Goal: Information Seeking & Learning: Check status

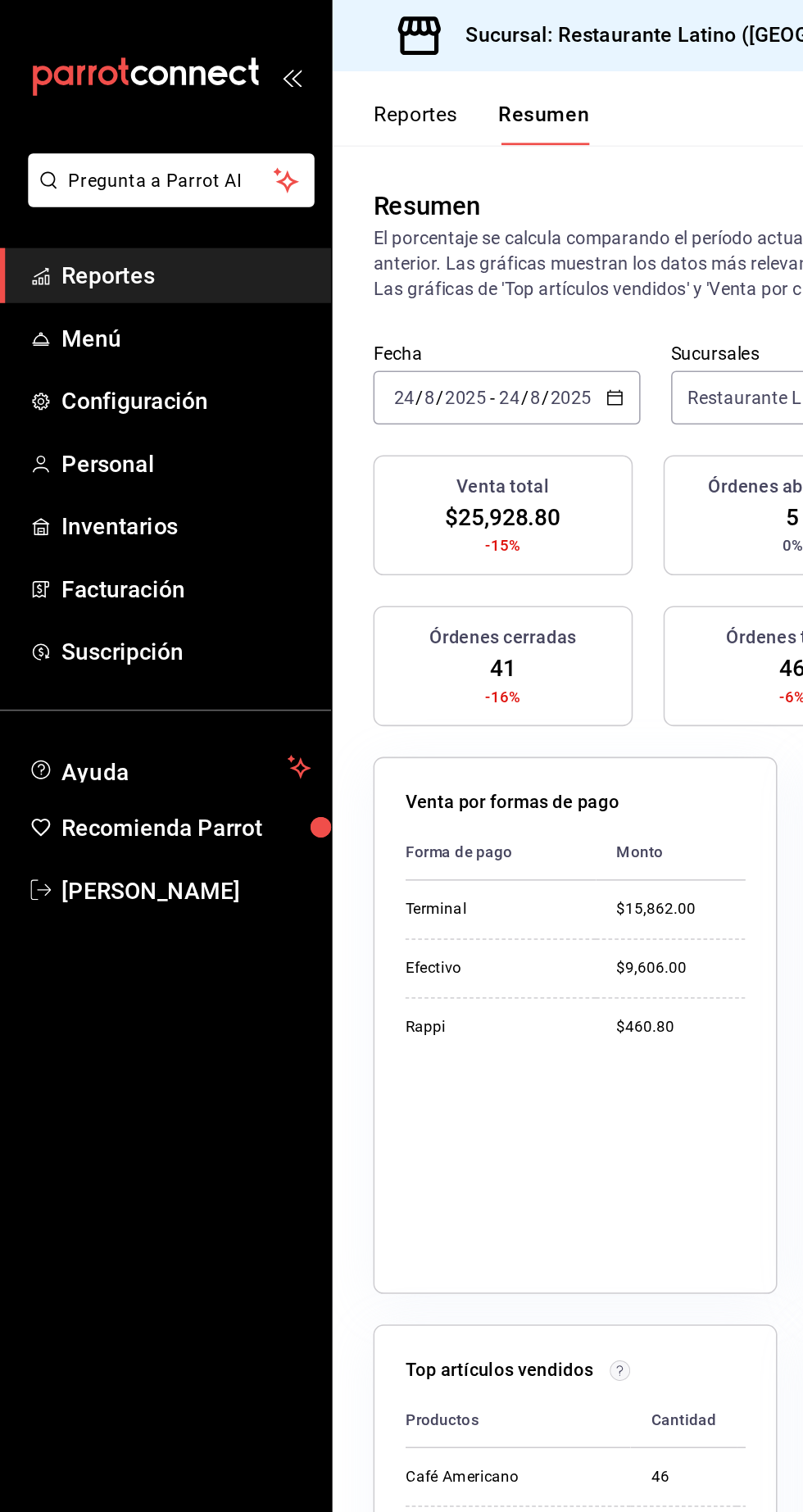
click at [125, 178] on span "Reportes" at bounding box center [119, 177] width 160 height 22
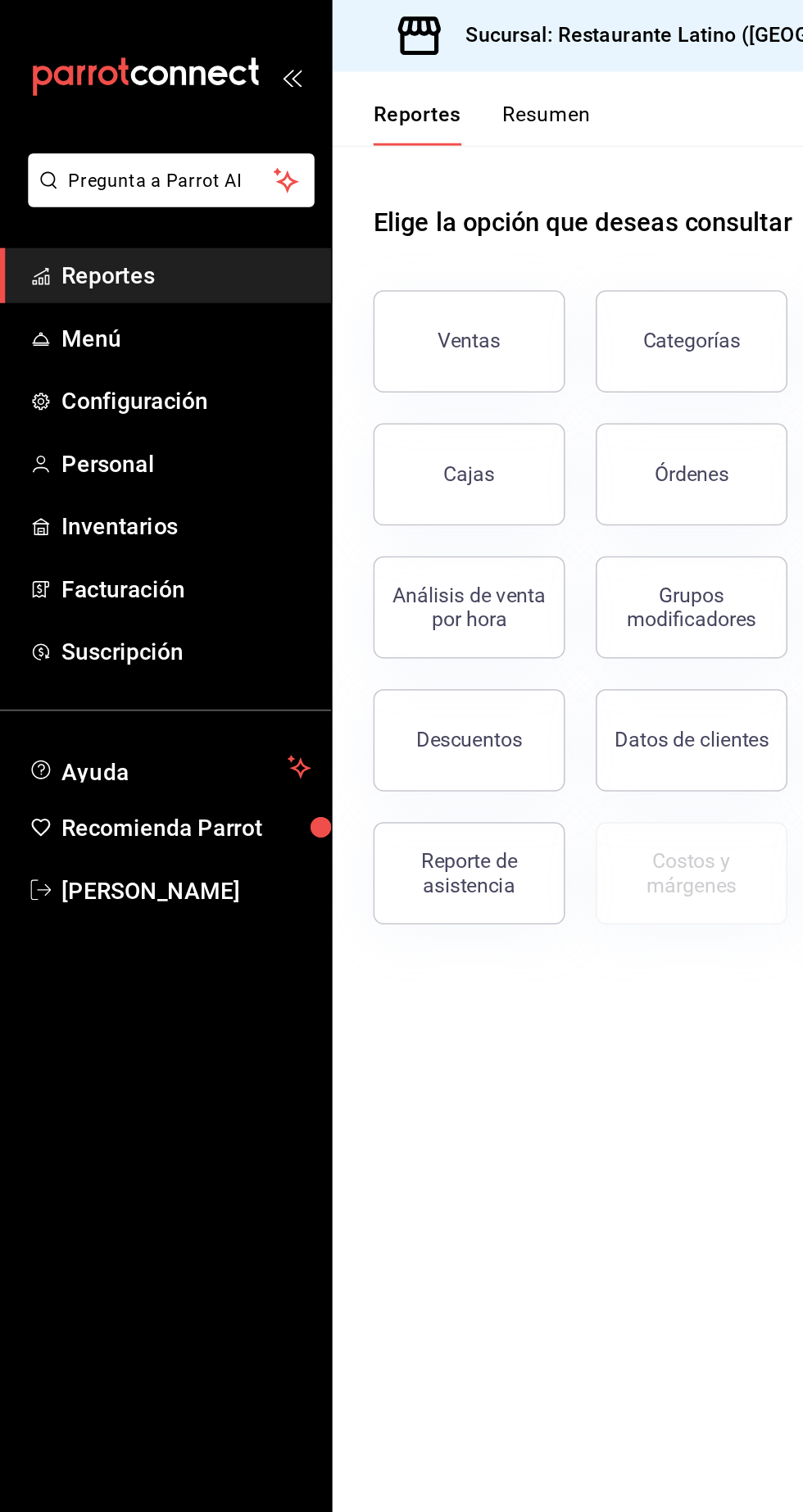
click at [140, 188] on link "Reportes" at bounding box center [106, 177] width 212 height 35
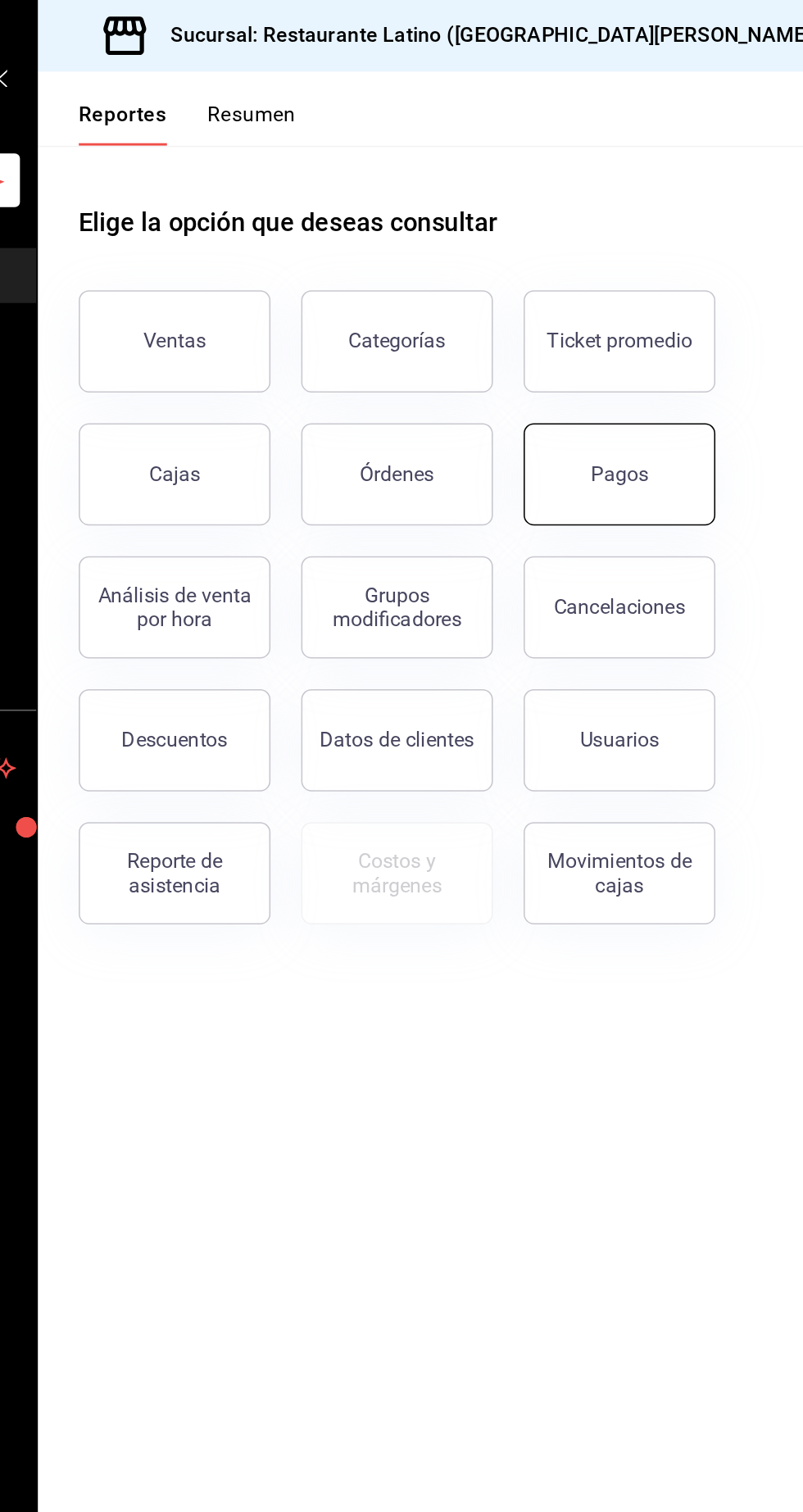
click at [594, 300] on div "Pagos" at bounding box center [586, 303] width 37 height 15
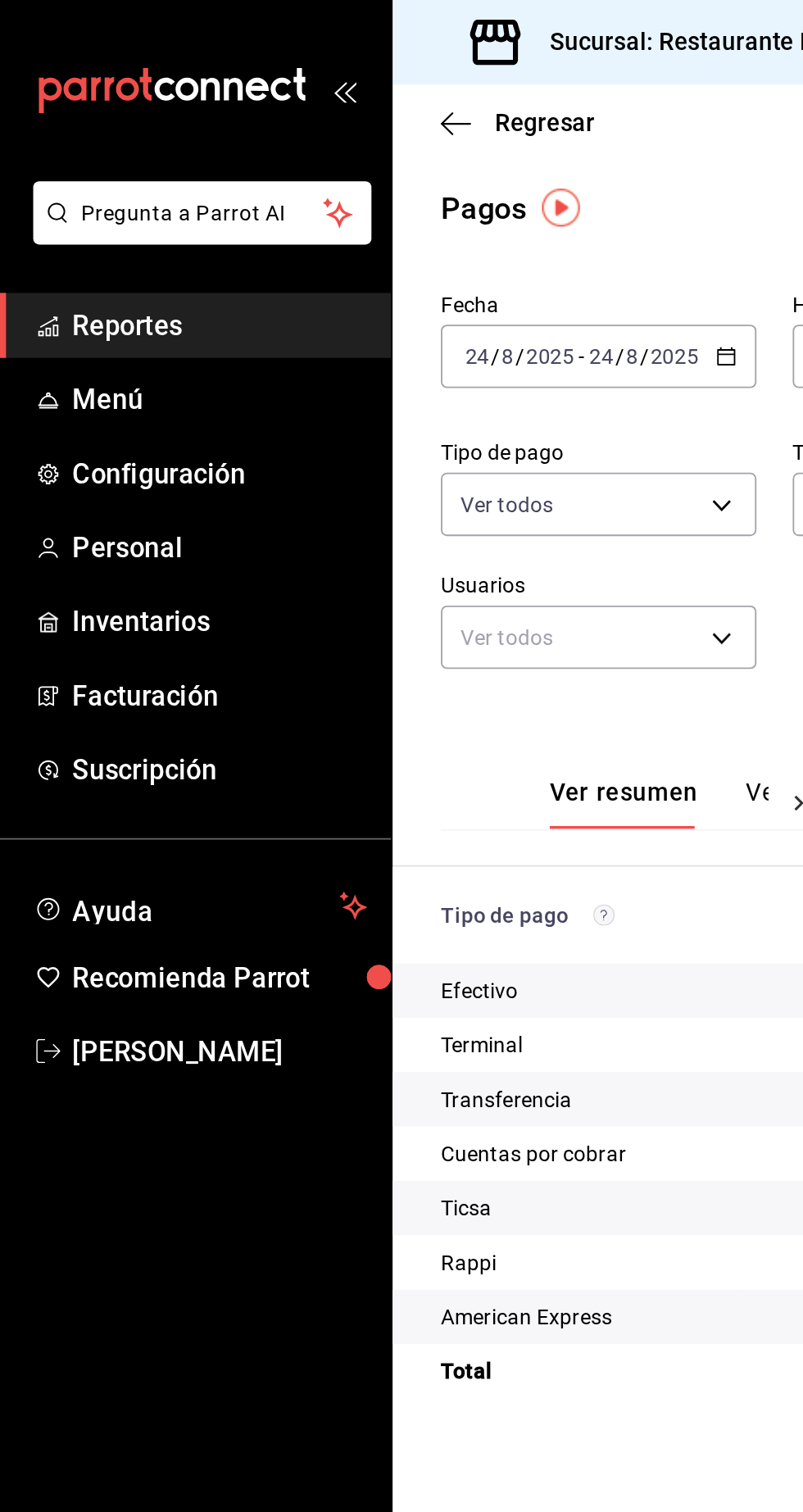
scroll to position [29, 0]
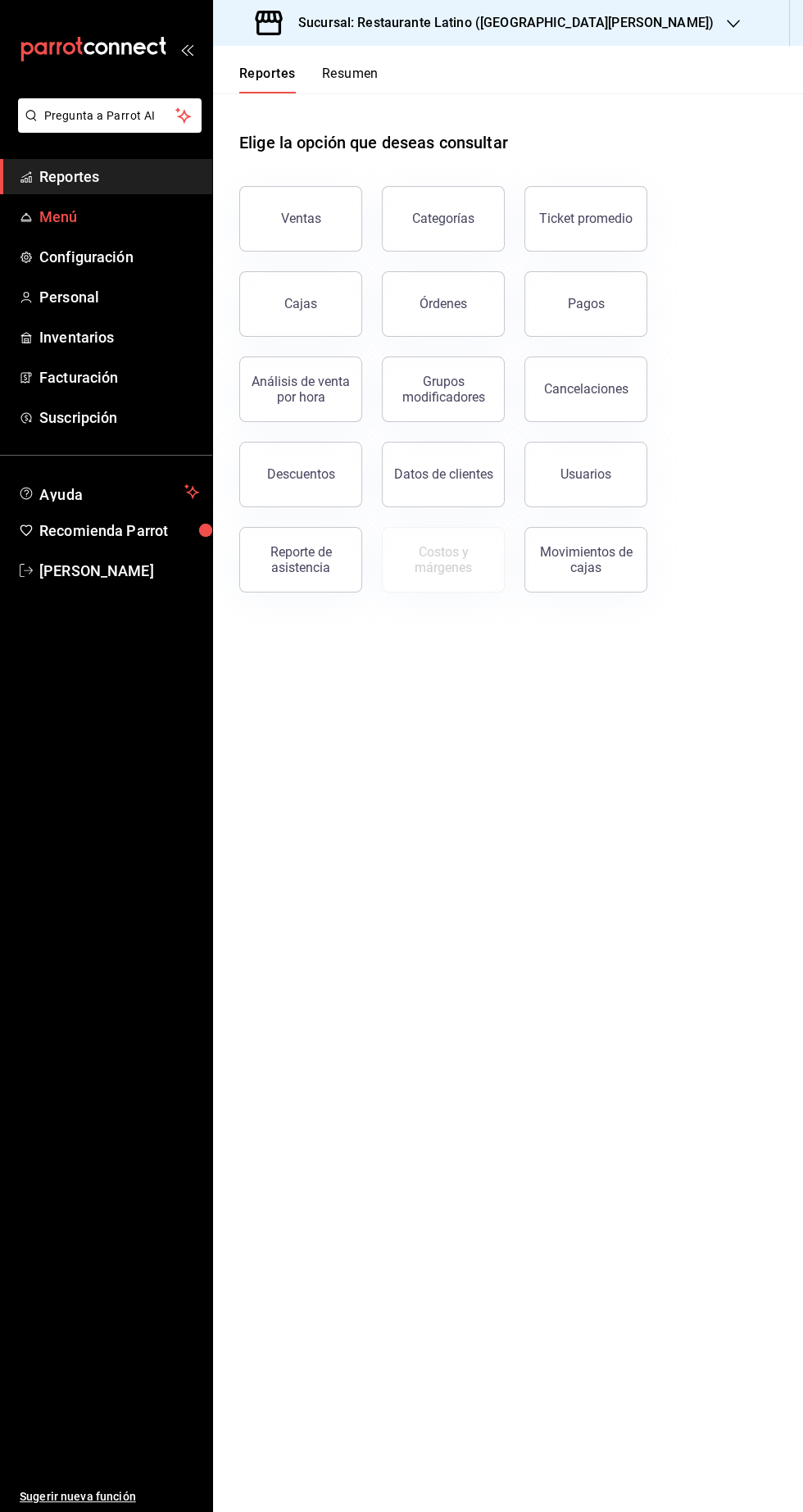
click at [102, 225] on span "Menú" at bounding box center [119, 216] width 160 height 22
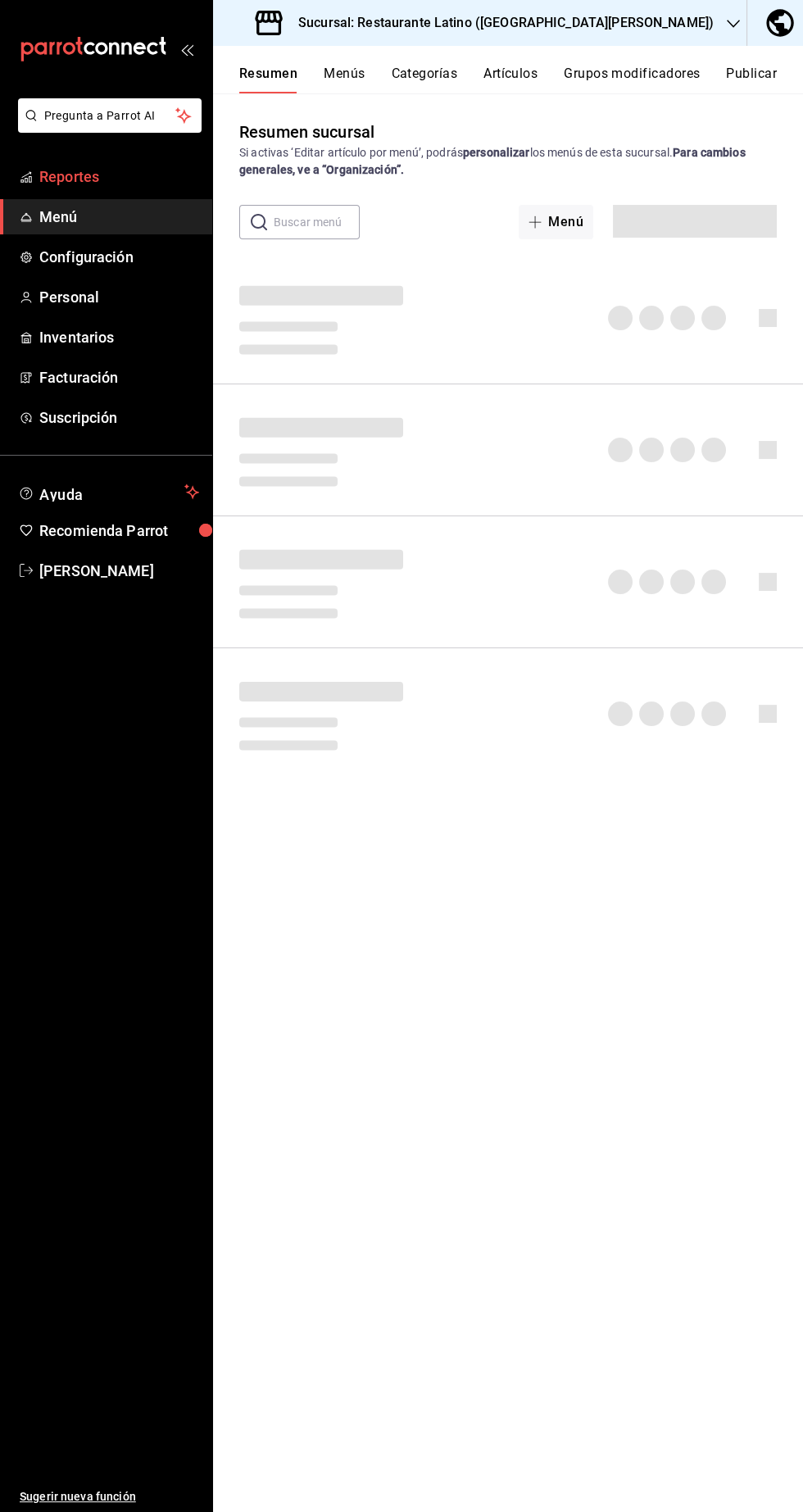
click at [103, 187] on span "Reportes" at bounding box center [119, 177] width 160 height 22
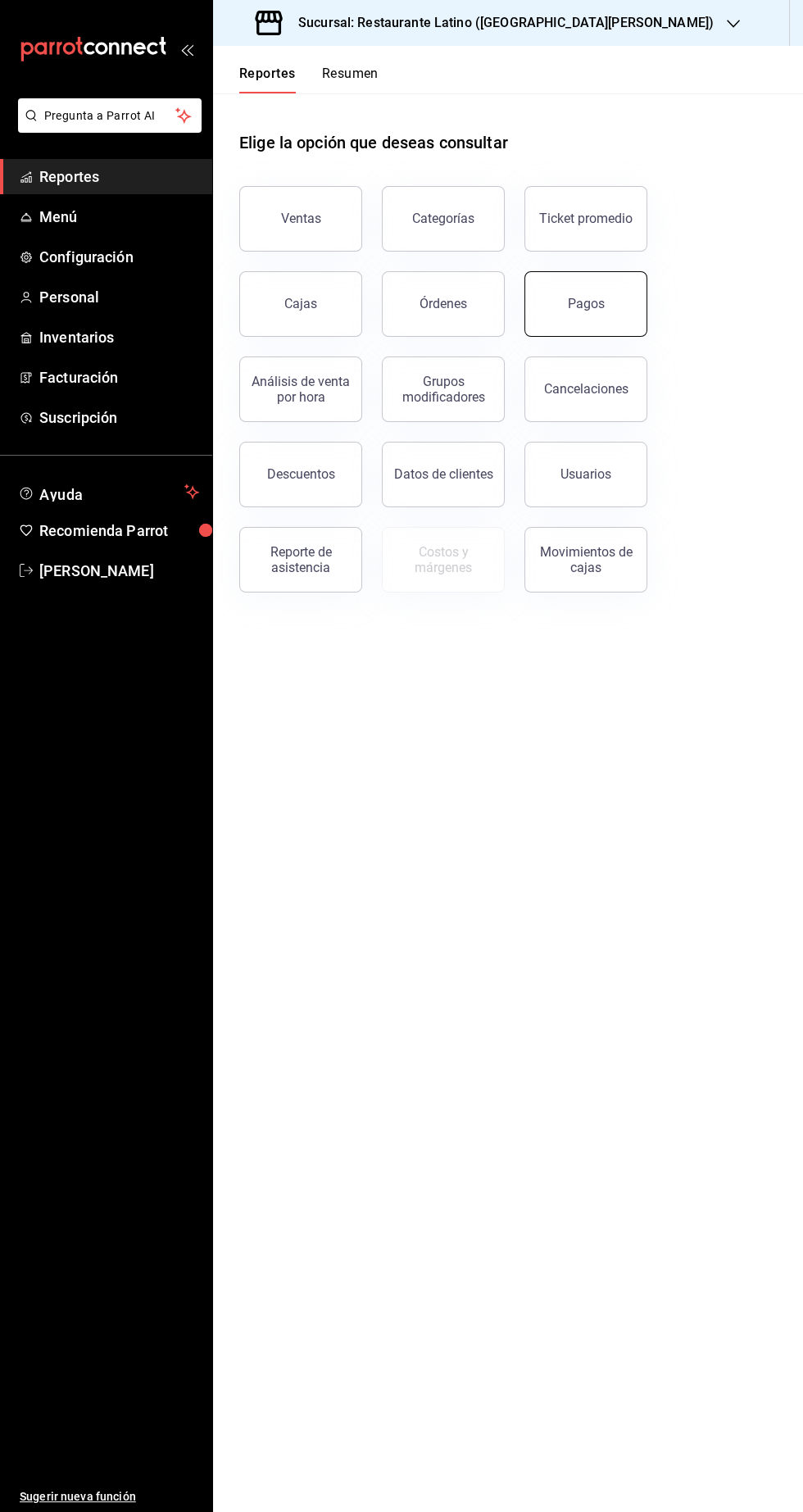
click at [602, 303] on button "Pagos" at bounding box center [586, 304] width 123 height 66
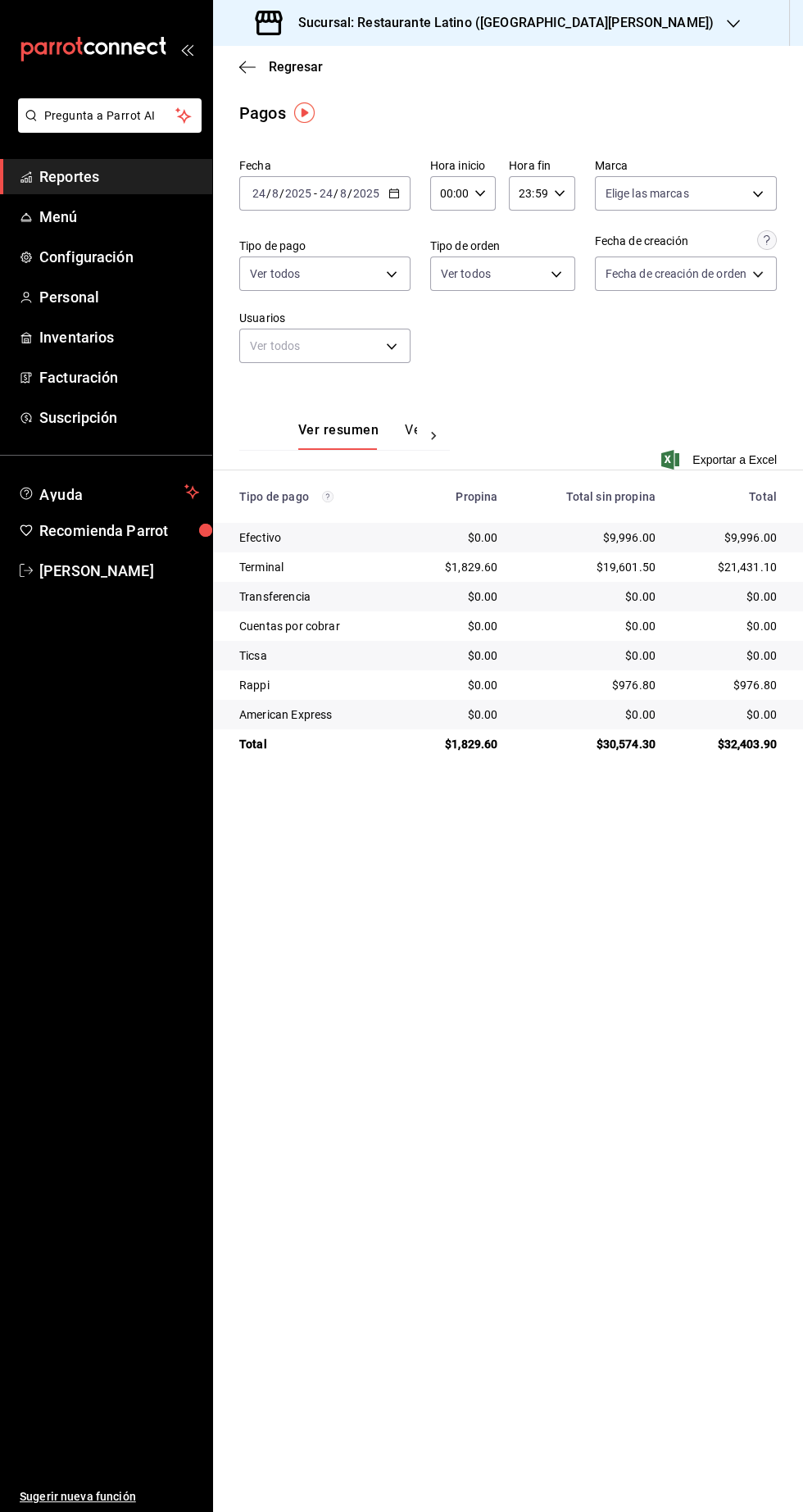
click at [103, 184] on span "Reportes" at bounding box center [119, 177] width 160 height 22
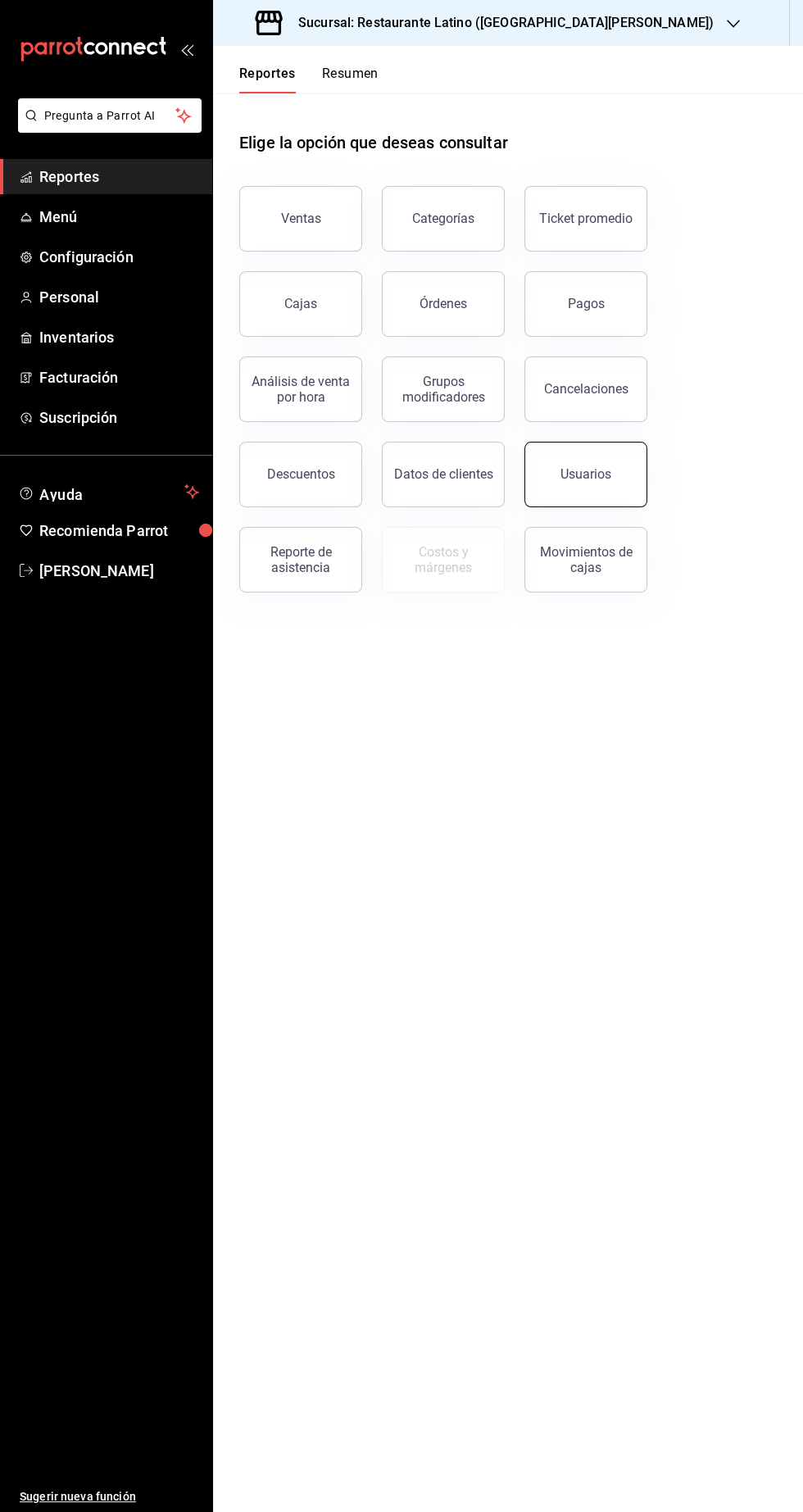
click at [606, 485] on button "Usuarios" at bounding box center [586, 475] width 123 height 66
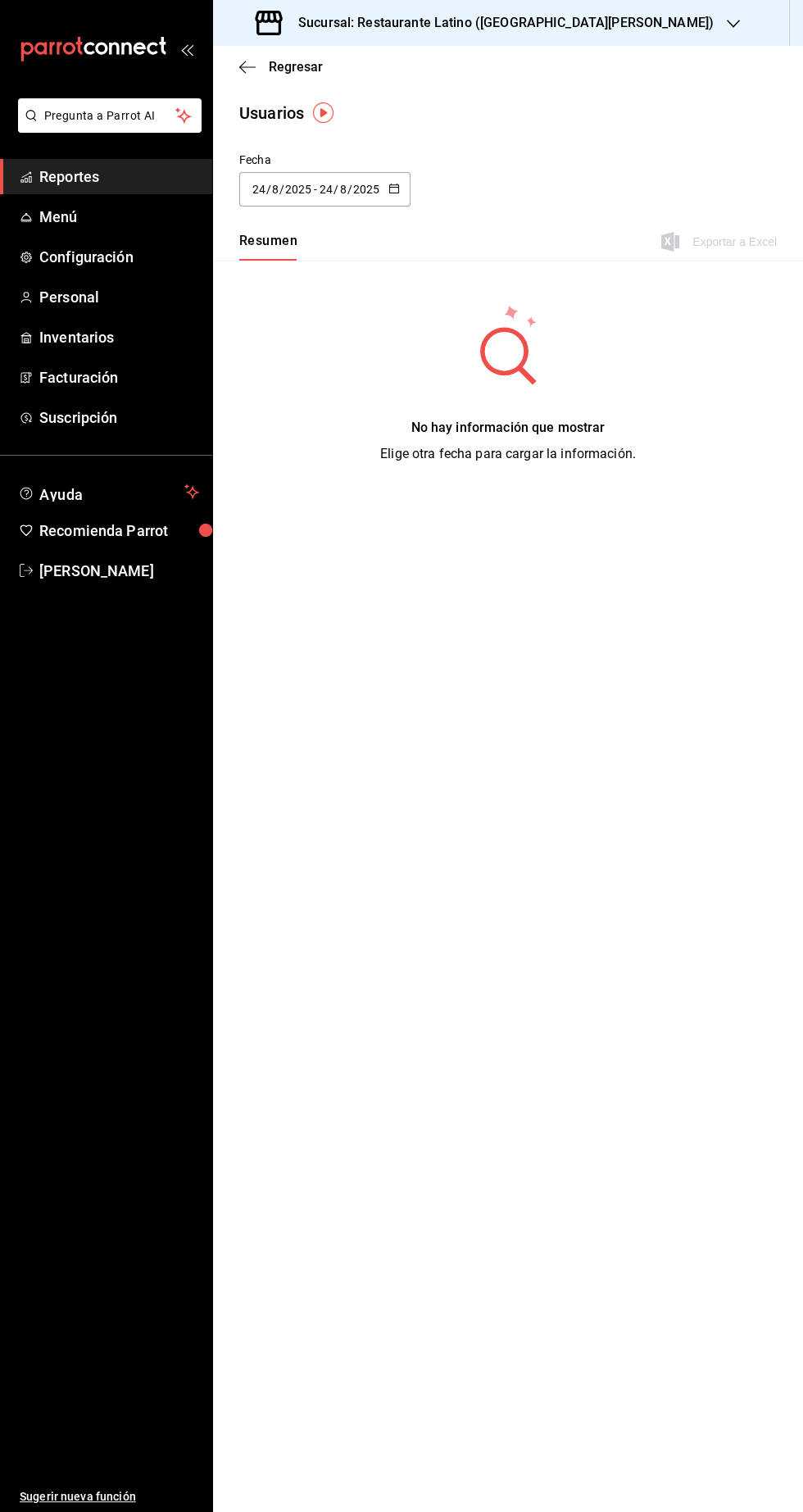
click at [141, 178] on span "Reportes" at bounding box center [119, 177] width 160 height 22
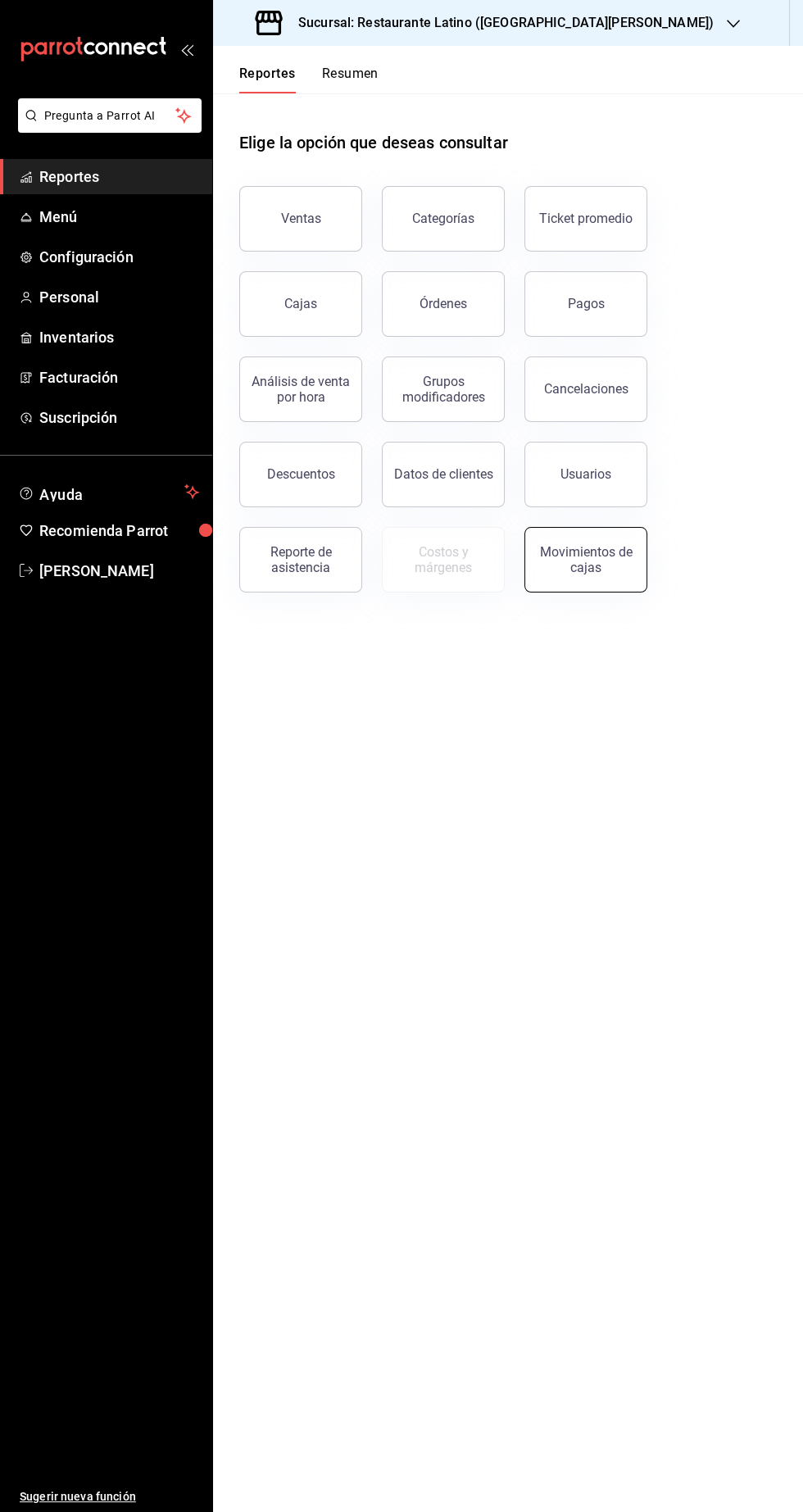
click at [579, 570] on div "Movimientos de cajas" at bounding box center [585, 559] width 101 height 31
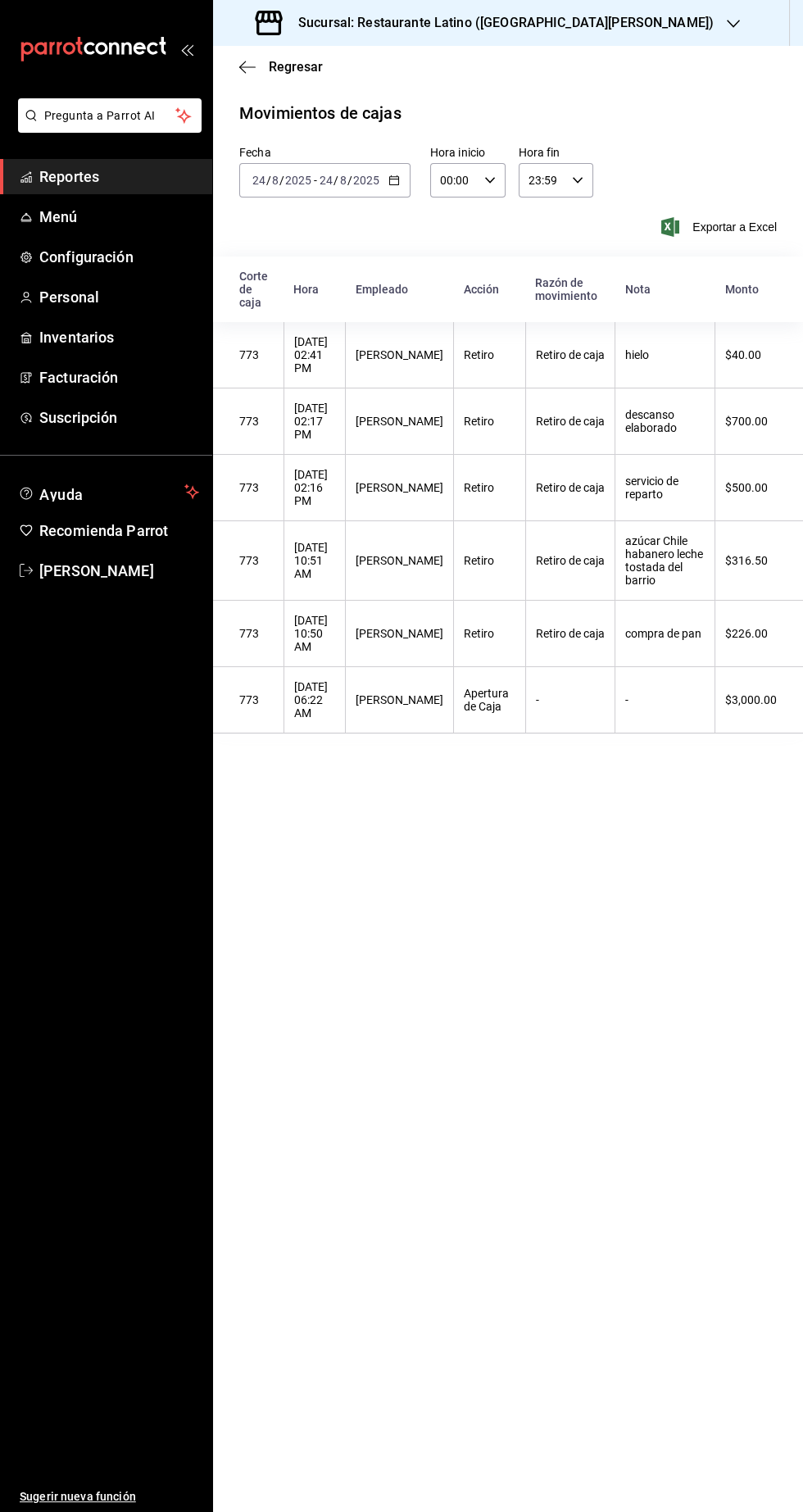
click at [82, 177] on span "Reportes" at bounding box center [119, 177] width 160 height 22
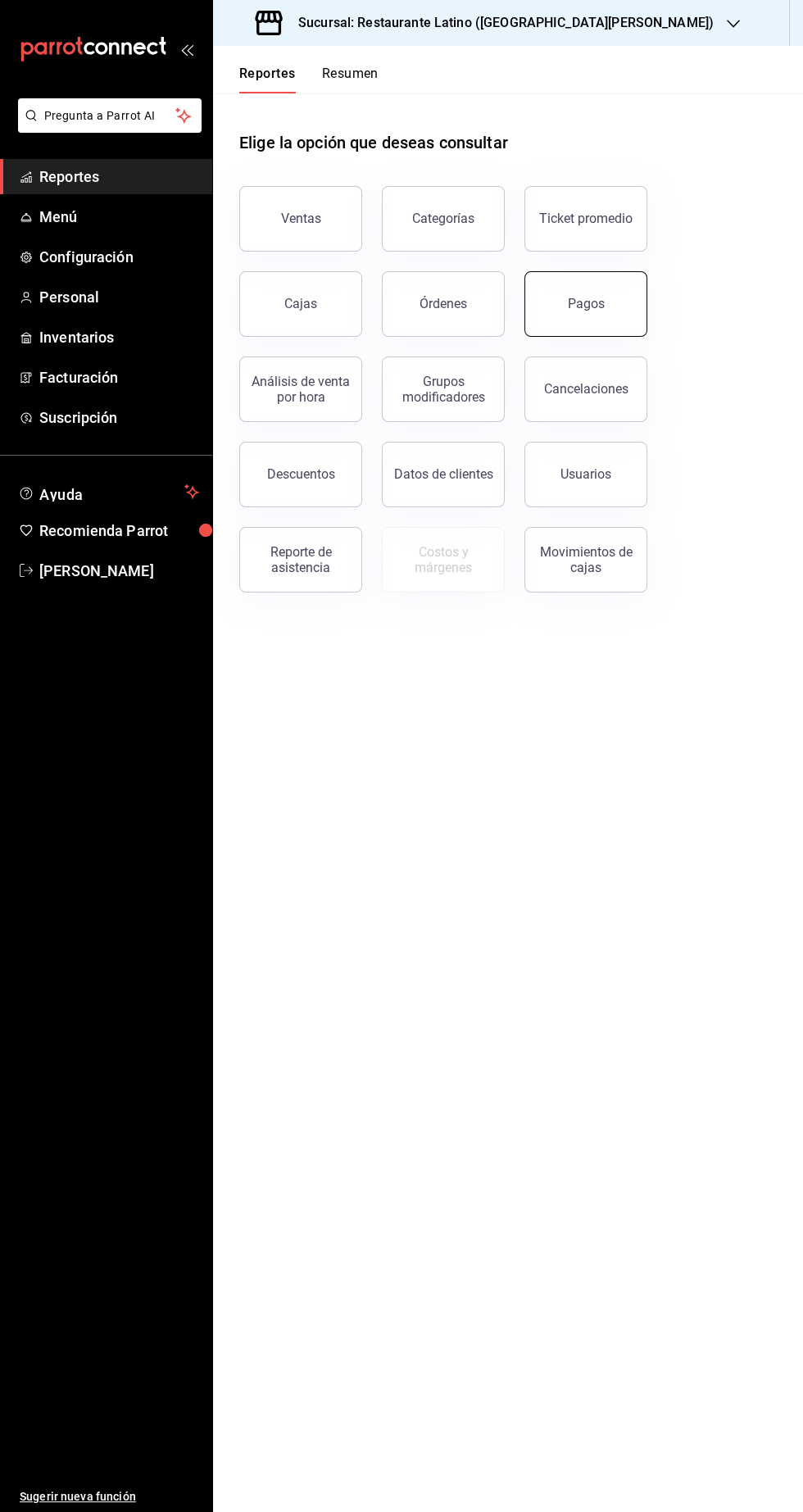
click at [637, 318] on button "Pagos" at bounding box center [586, 304] width 123 height 66
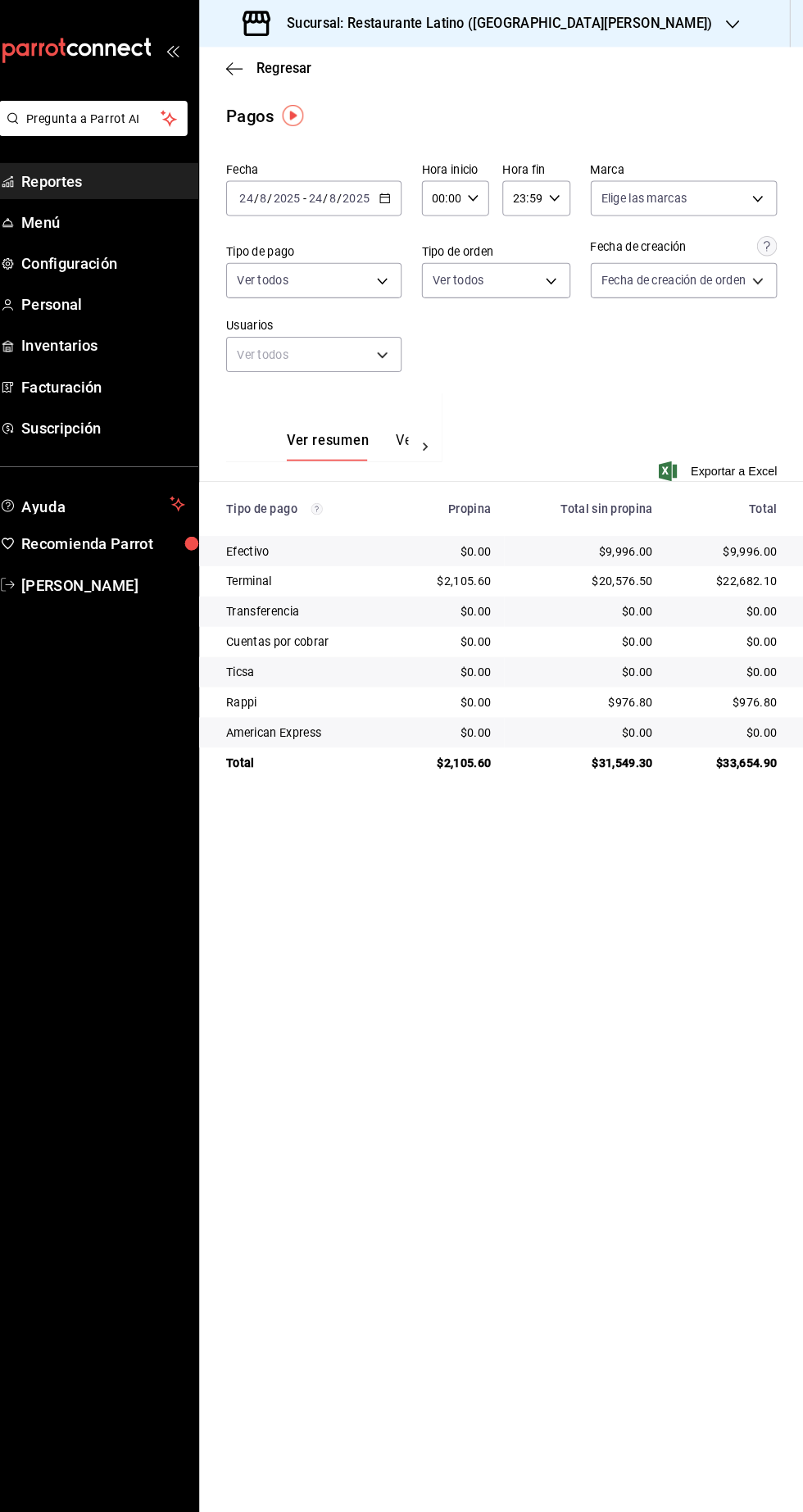
click at [102, 177] on span "Reportes" at bounding box center [119, 177] width 160 height 22
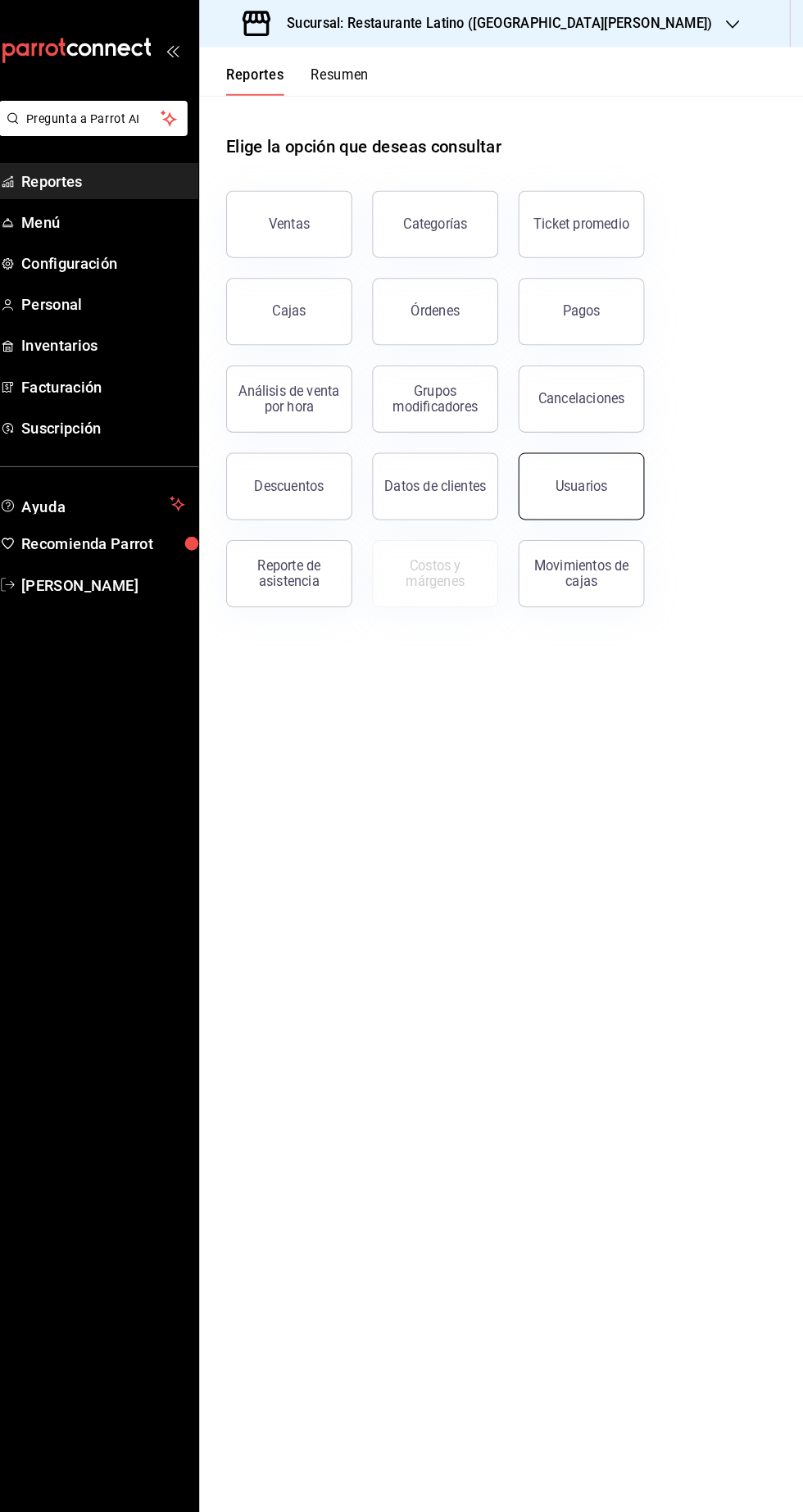
click at [592, 485] on button "Usuarios" at bounding box center [586, 475] width 123 height 66
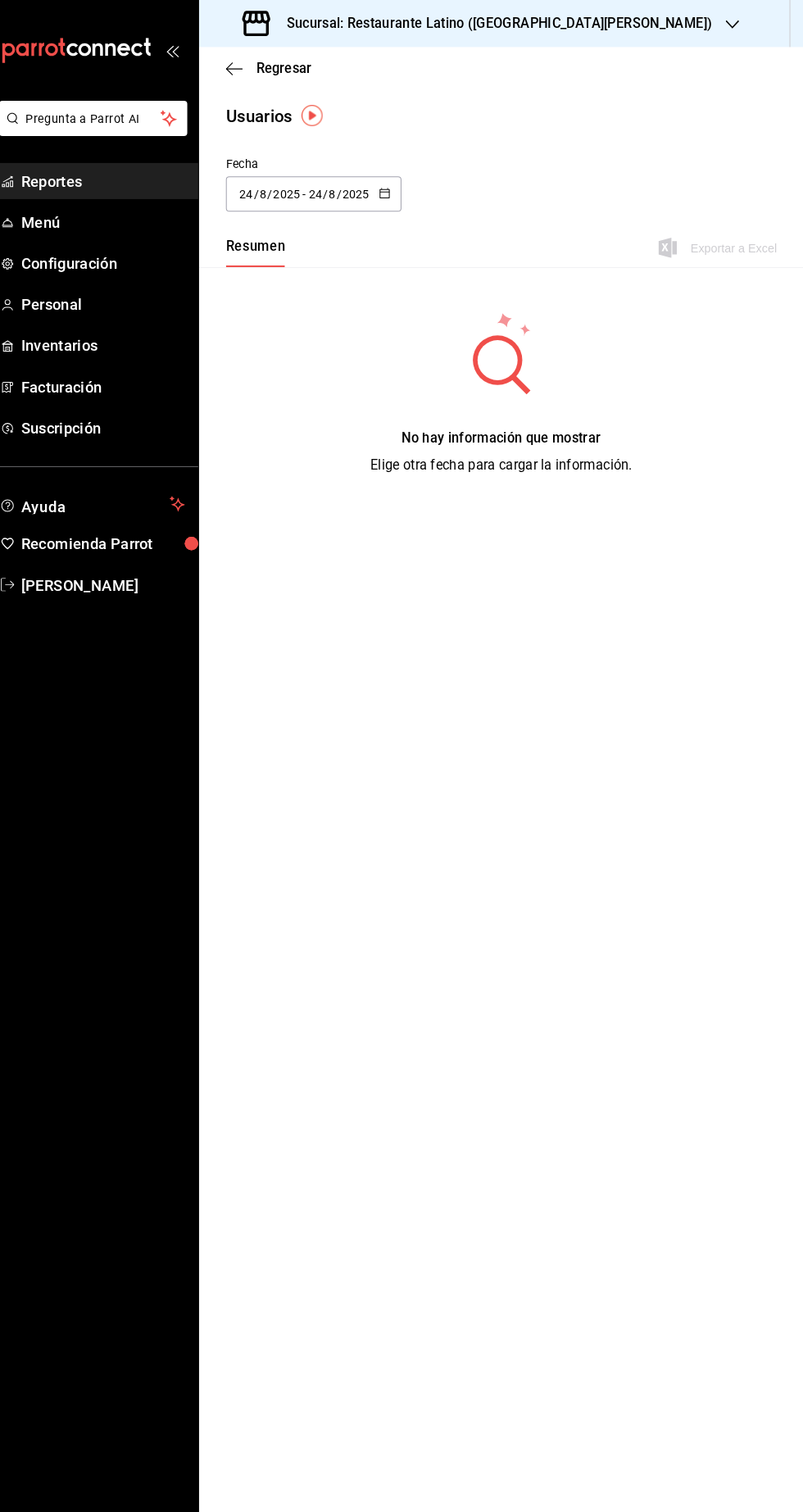
click at [341, 188] on input "8" at bounding box center [344, 189] width 8 height 14
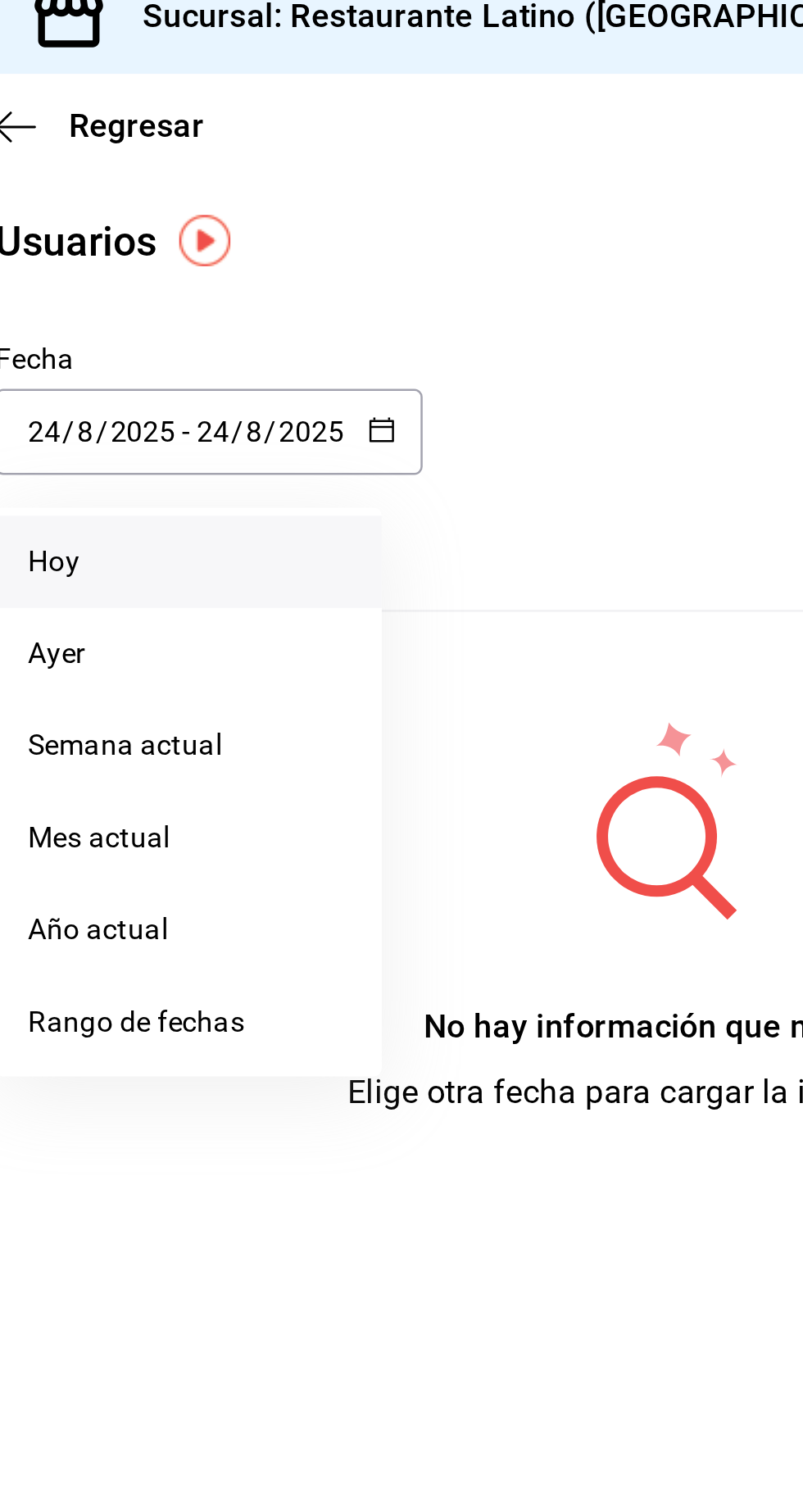
click at [295, 244] on li "Hoy" at bounding box center [316, 242] width 155 height 37
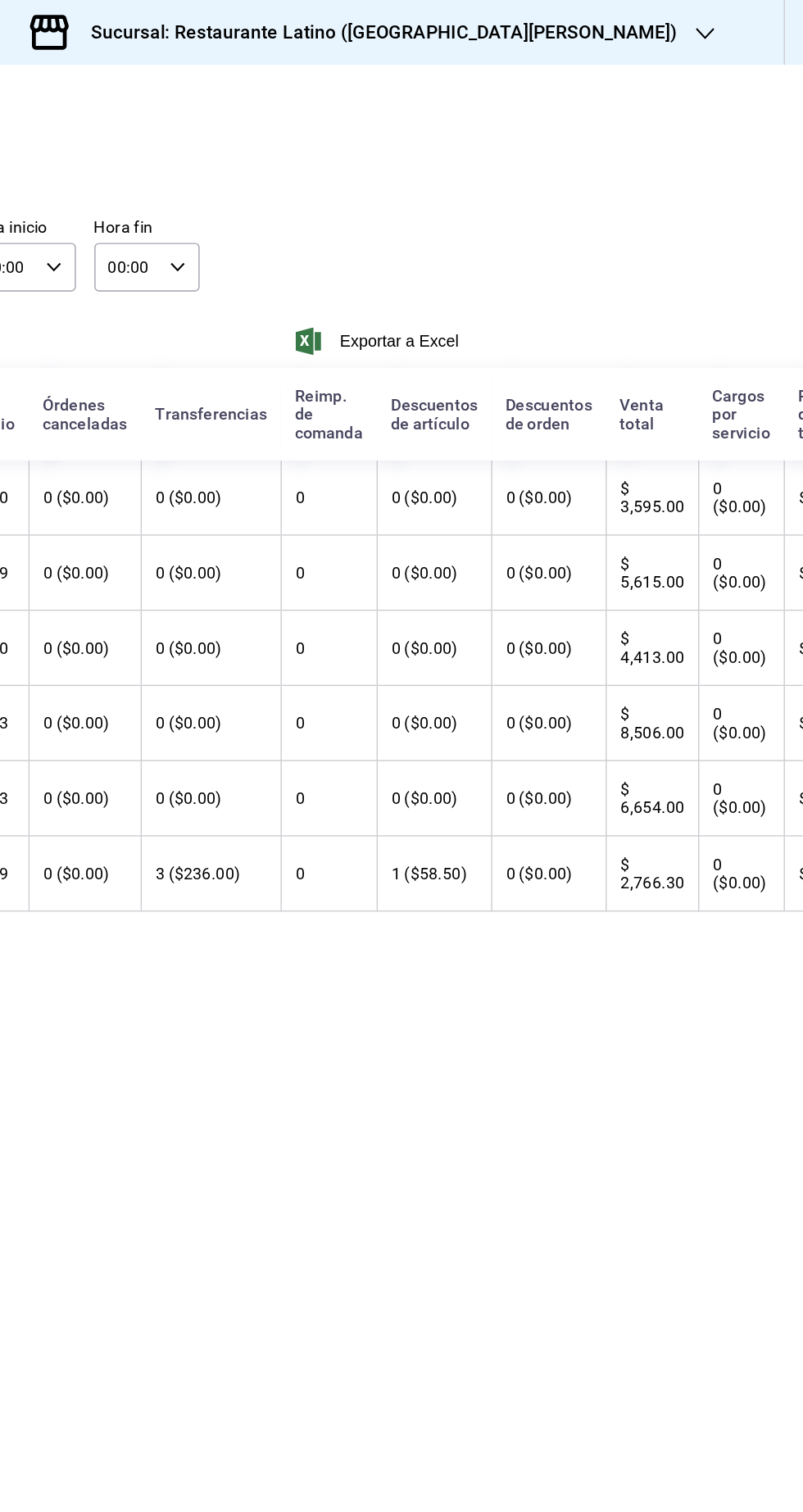
scroll to position [0, 217]
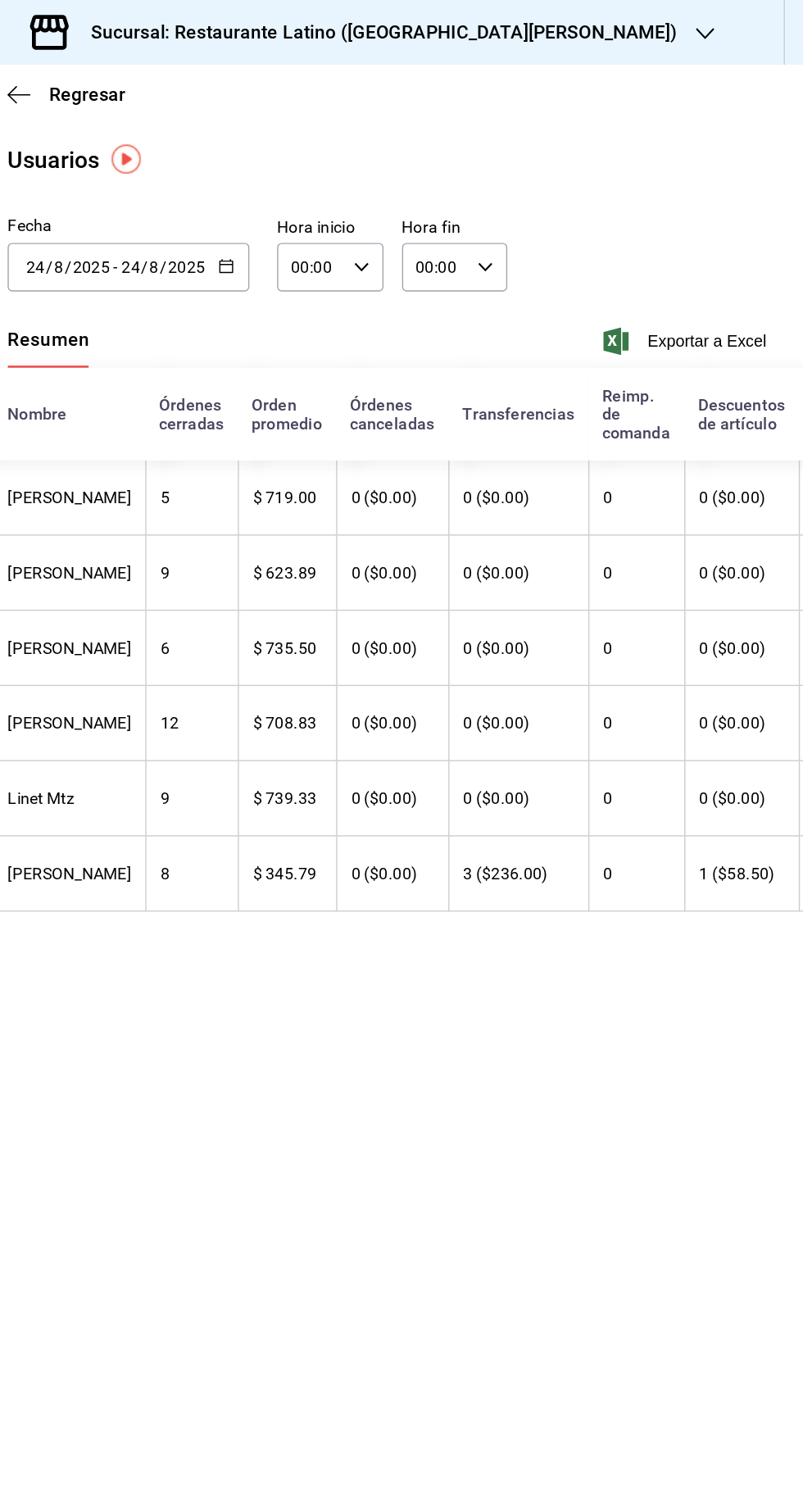
scroll to position [0, 295]
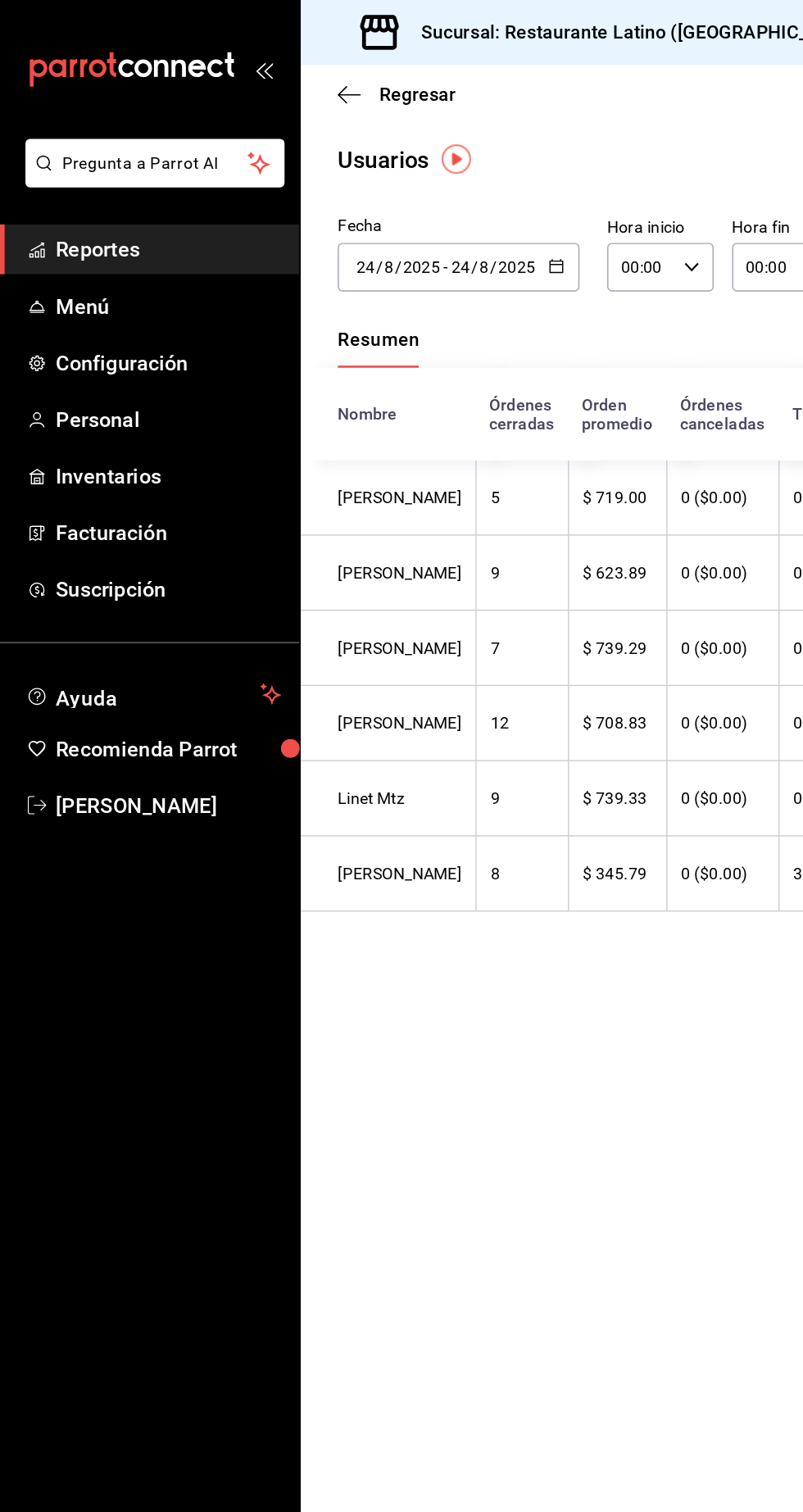
click at [86, 180] on span "Reportes" at bounding box center [119, 177] width 160 height 22
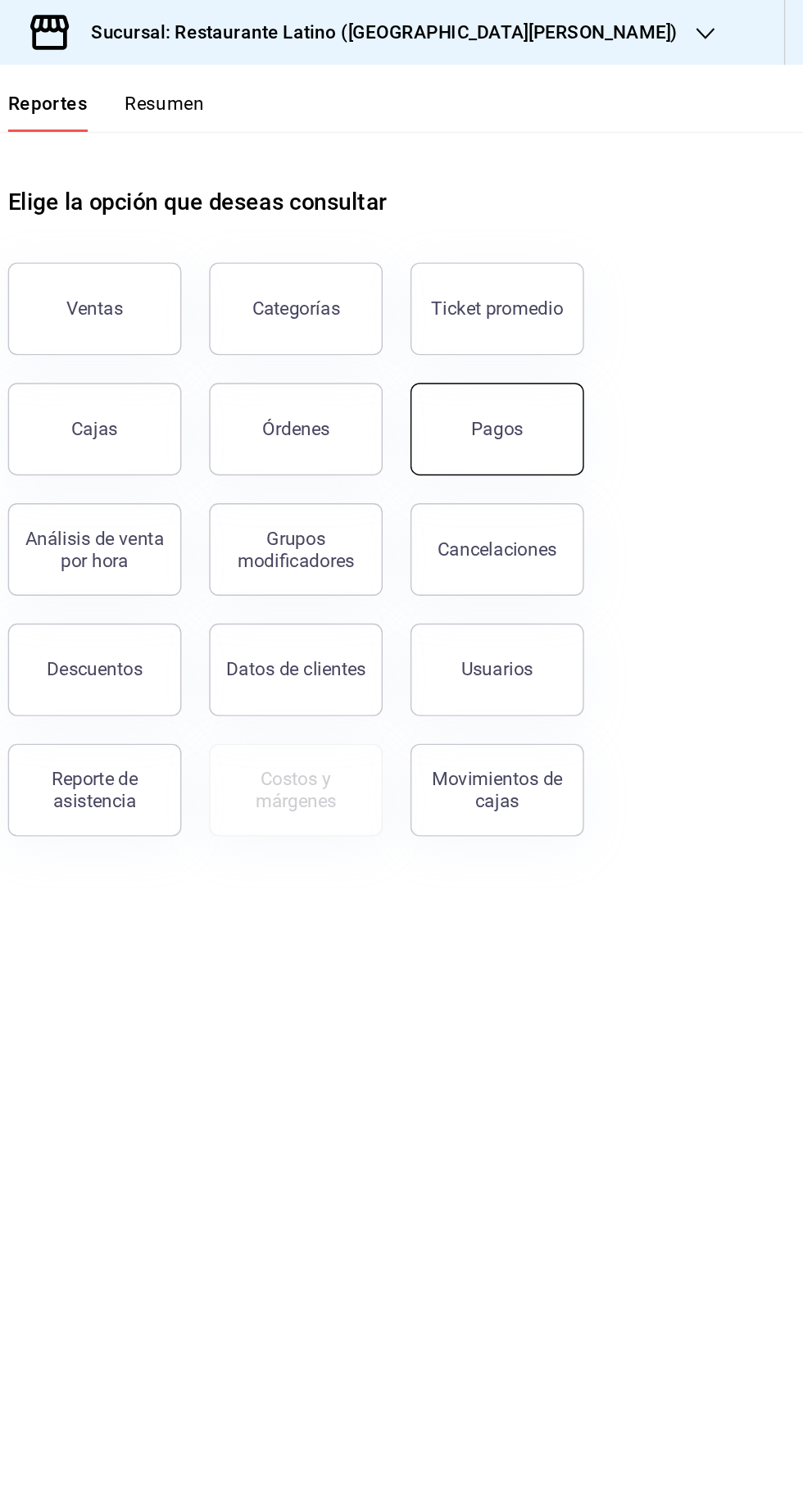
click at [563, 318] on button "Pagos" at bounding box center [586, 304] width 123 height 66
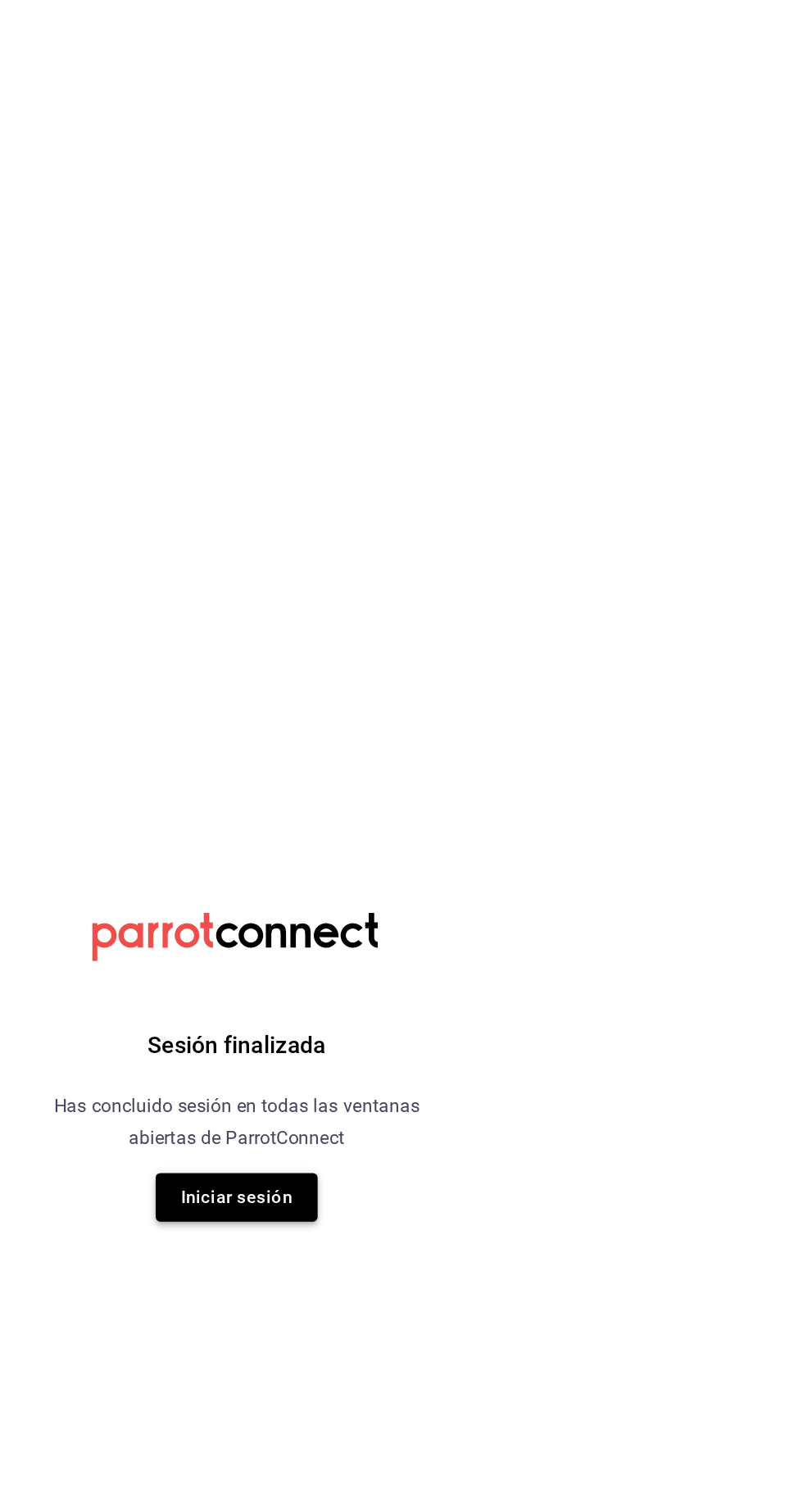
click at [367, 833] on button "Iniciar sesión" at bounding box center [401, 848] width 115 height 35
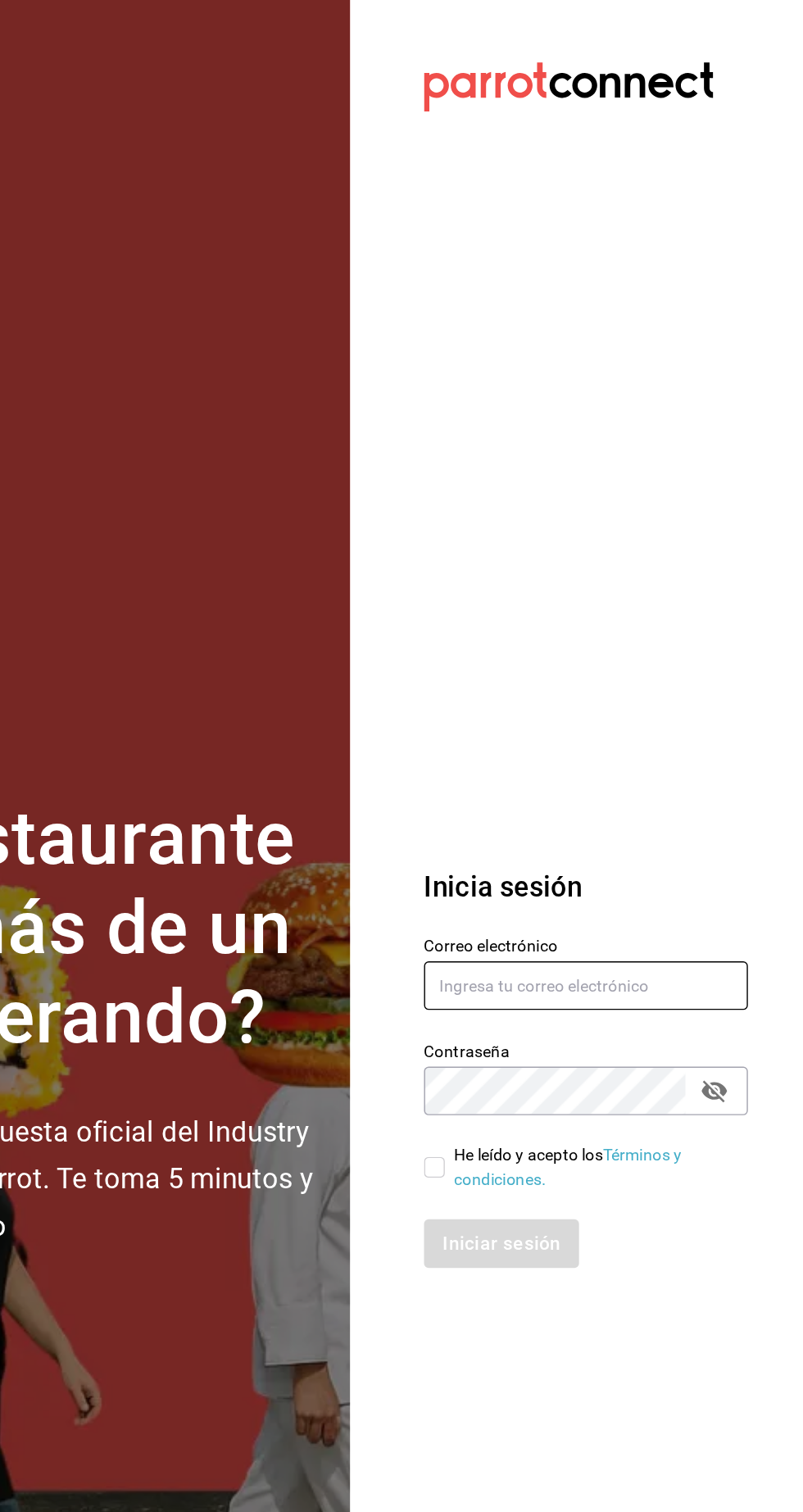
click at [611, 715] on input "text" at bounding box center [648, 698] width 230 height 35
type input "Administracion@restaurantelatino.com"
click at [534, 834] on input "He leído y acepto los Términos y condiciones." at bounding box center [540, 826] width 14 height 14
checkbox input "true"
click at [583, 898] on button "Iniciar sesión" at bounding box center [589, 880] width 111 height 35
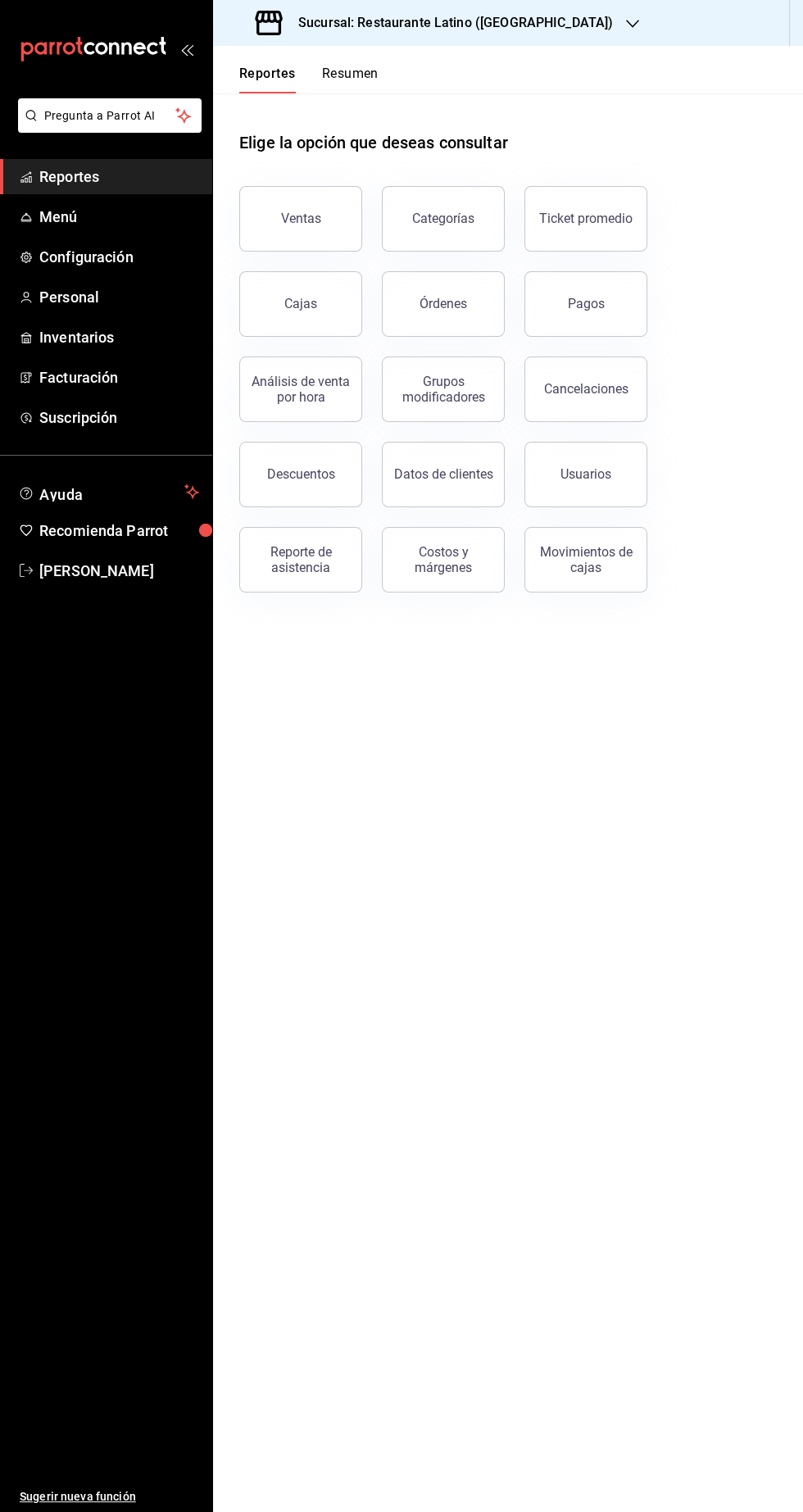
click at [626, 24] on icon "button" at bounding box center [632, 24] width 14 height 14
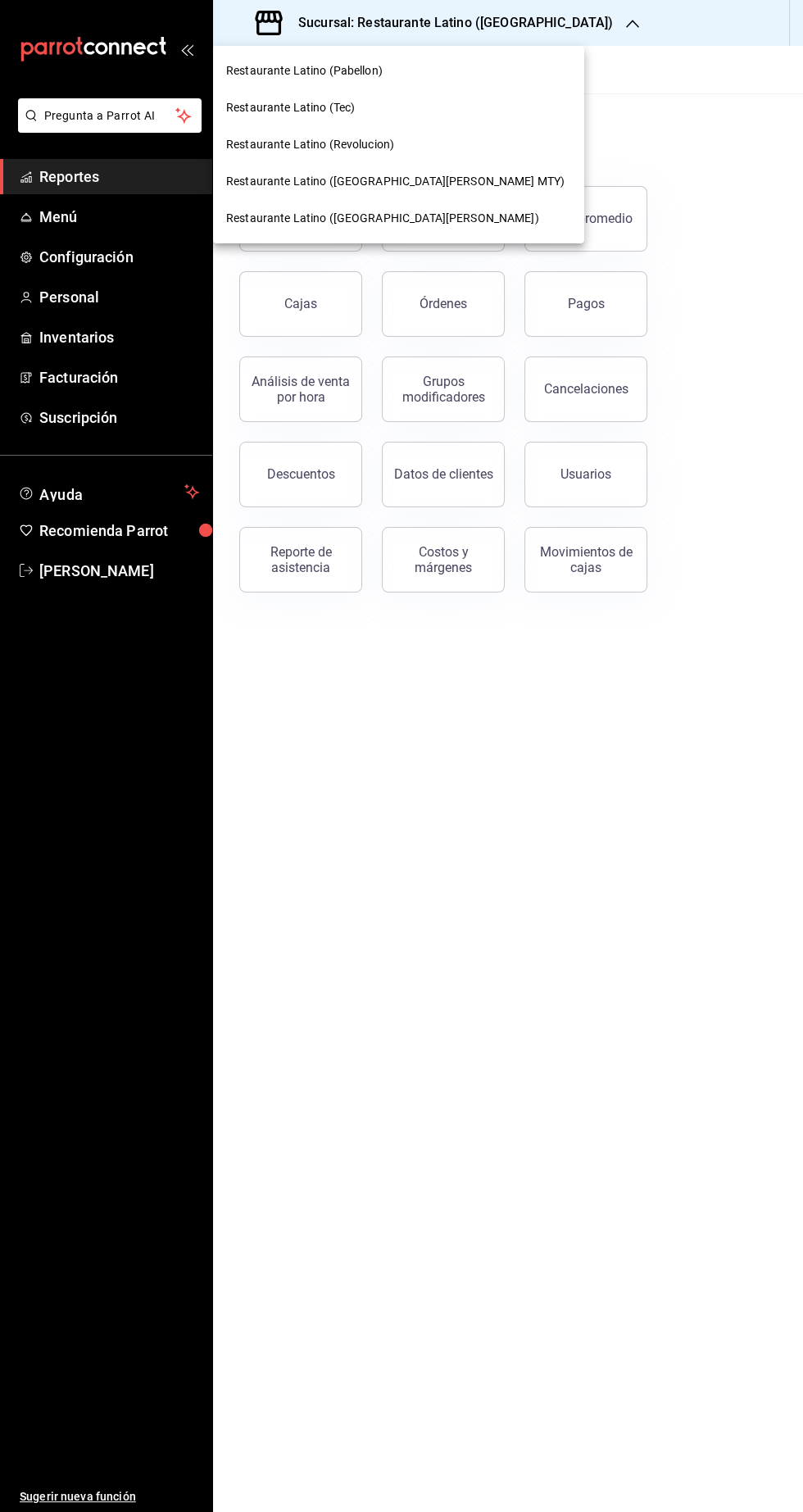
click at [388, 200] on div "Restaurante Latino ([GEOGRAPHIC_DATA][PERSON_NAME])" at bounding box center [398, 219] width 371 height 37
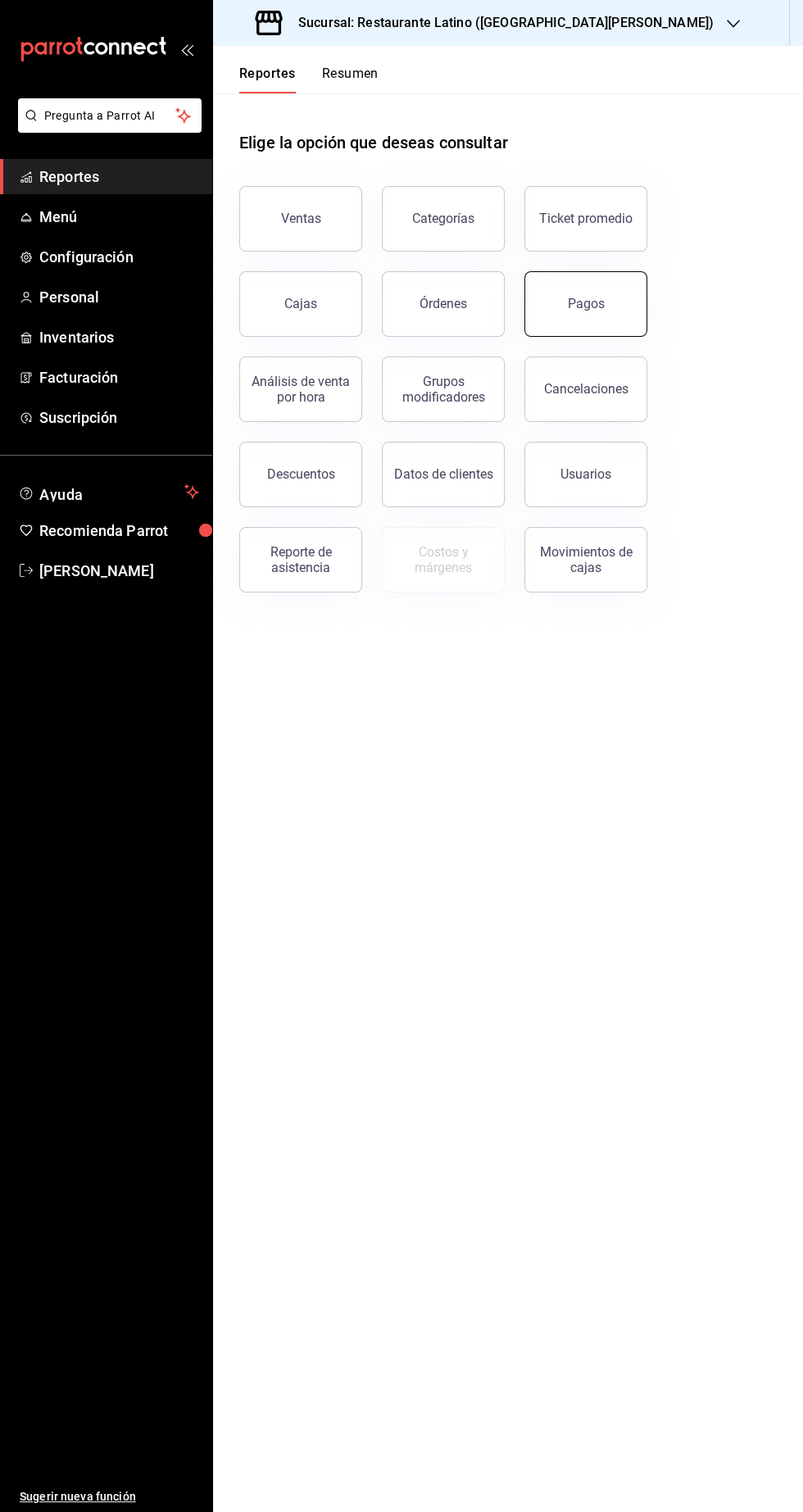
click at [604, 305] on button "Pagos" at bounding box center [586, 304] width 123 height 66
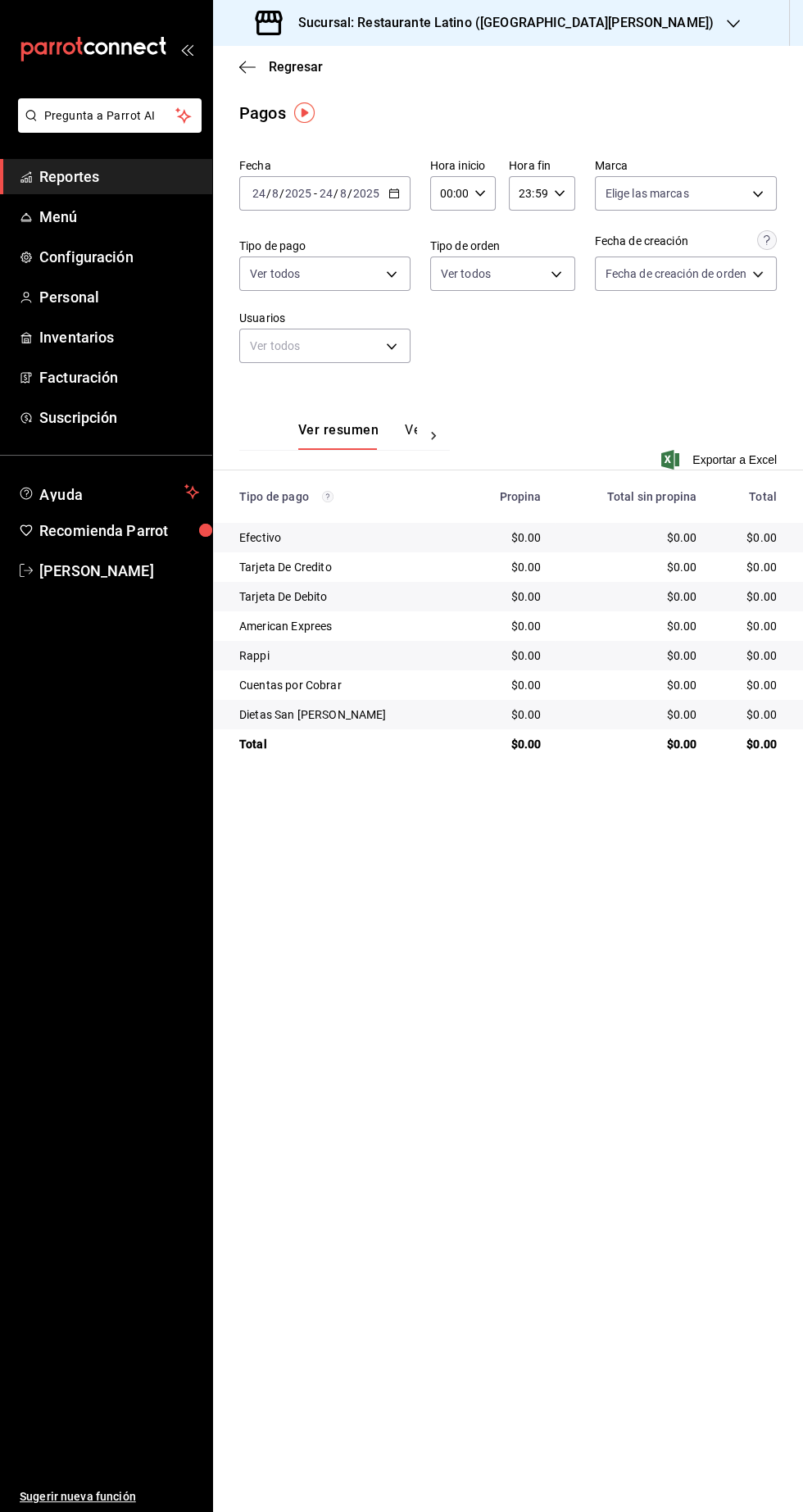
click at [149, 183] on span "Reportes" at bounding box center [119, 177] width 160 height 22
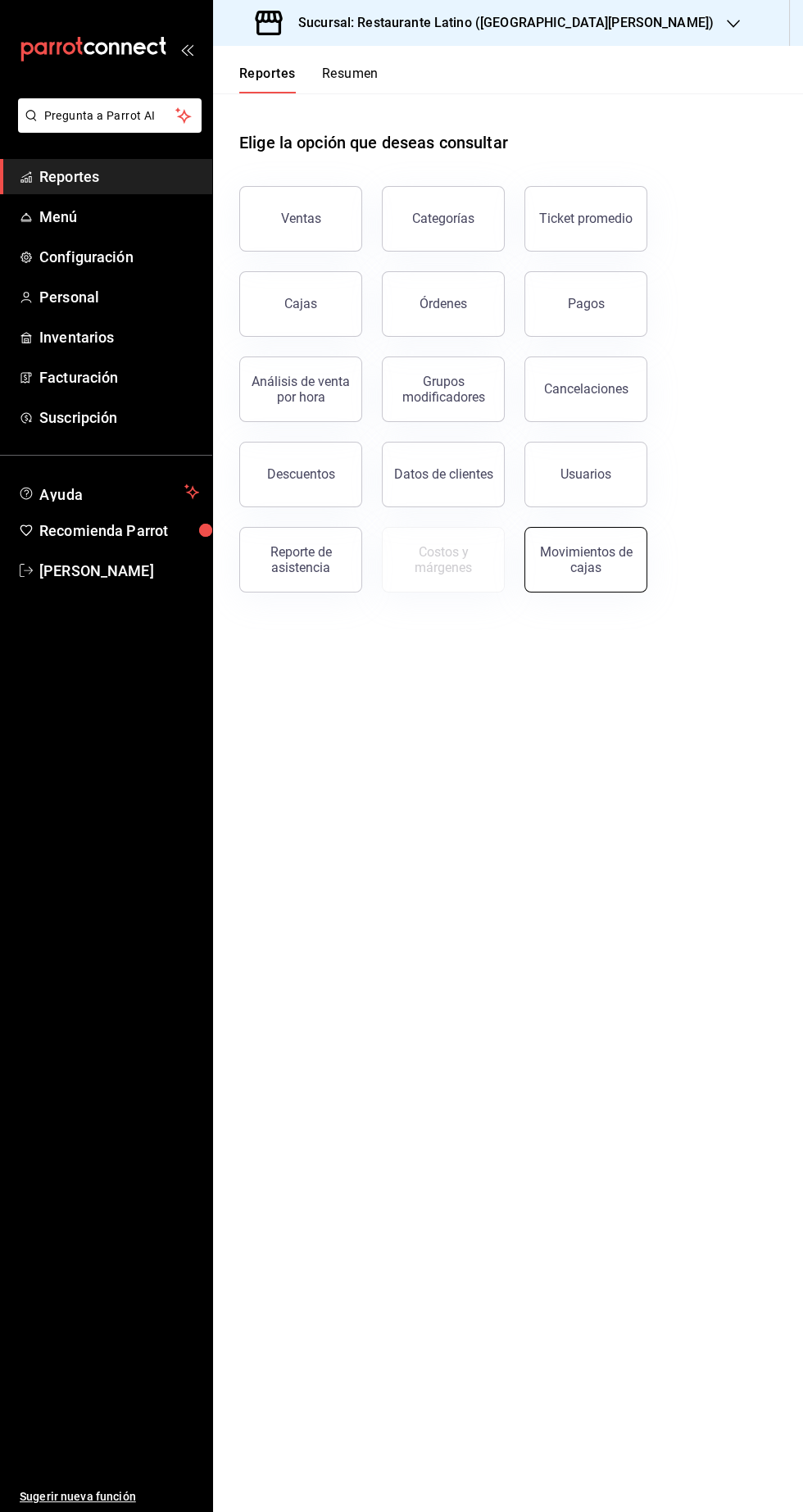
click at [587, 568] on div "Movimientos de cajas" at bounding box center [585, 559] width 101 height 31
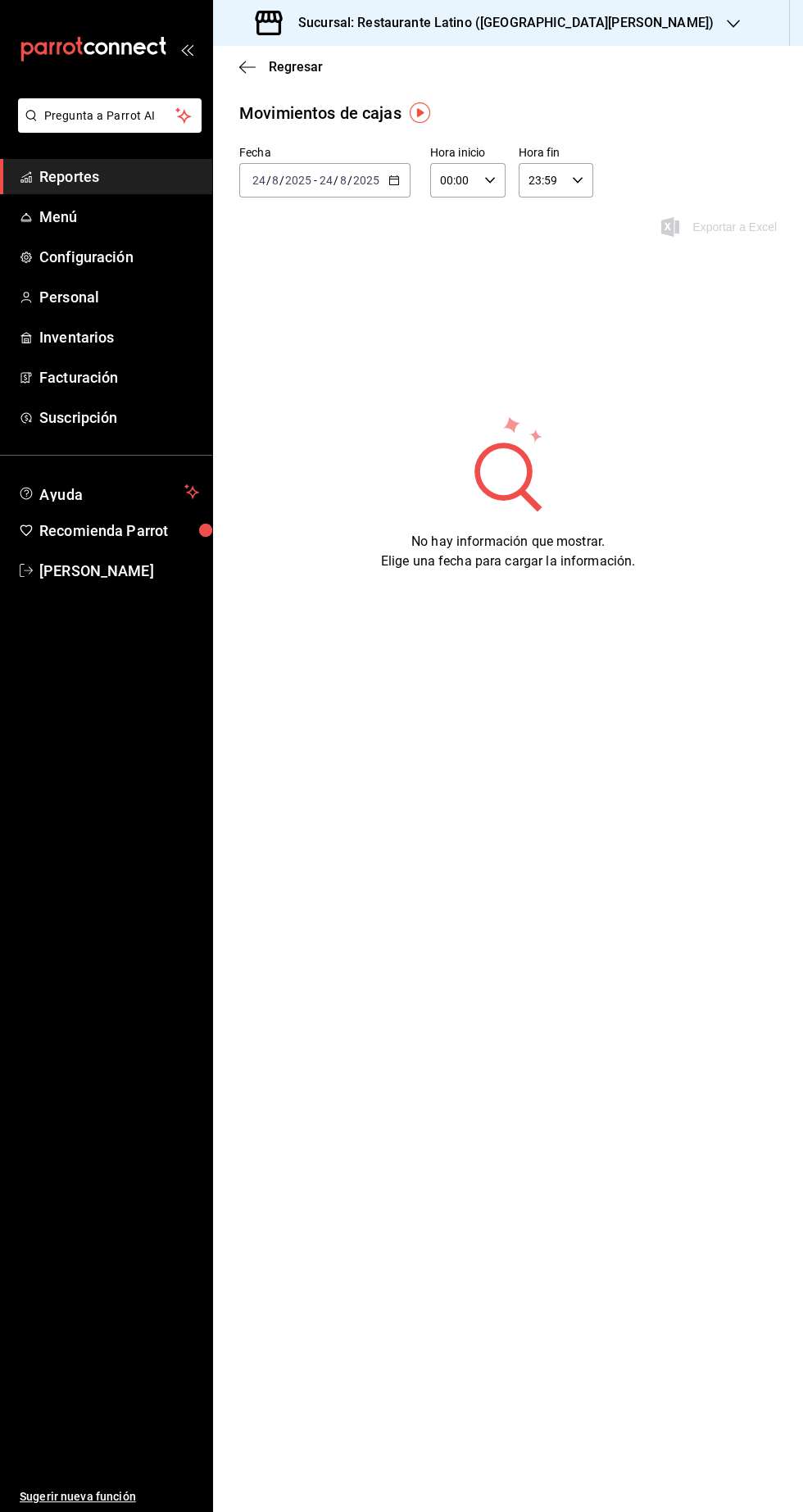
click at [325, 179] on input "24" at bounding box center [325, 181] width 14 height 14
click at [301, 264] on span "Ayer" at bounding box center [317, 267] width 127 height 17
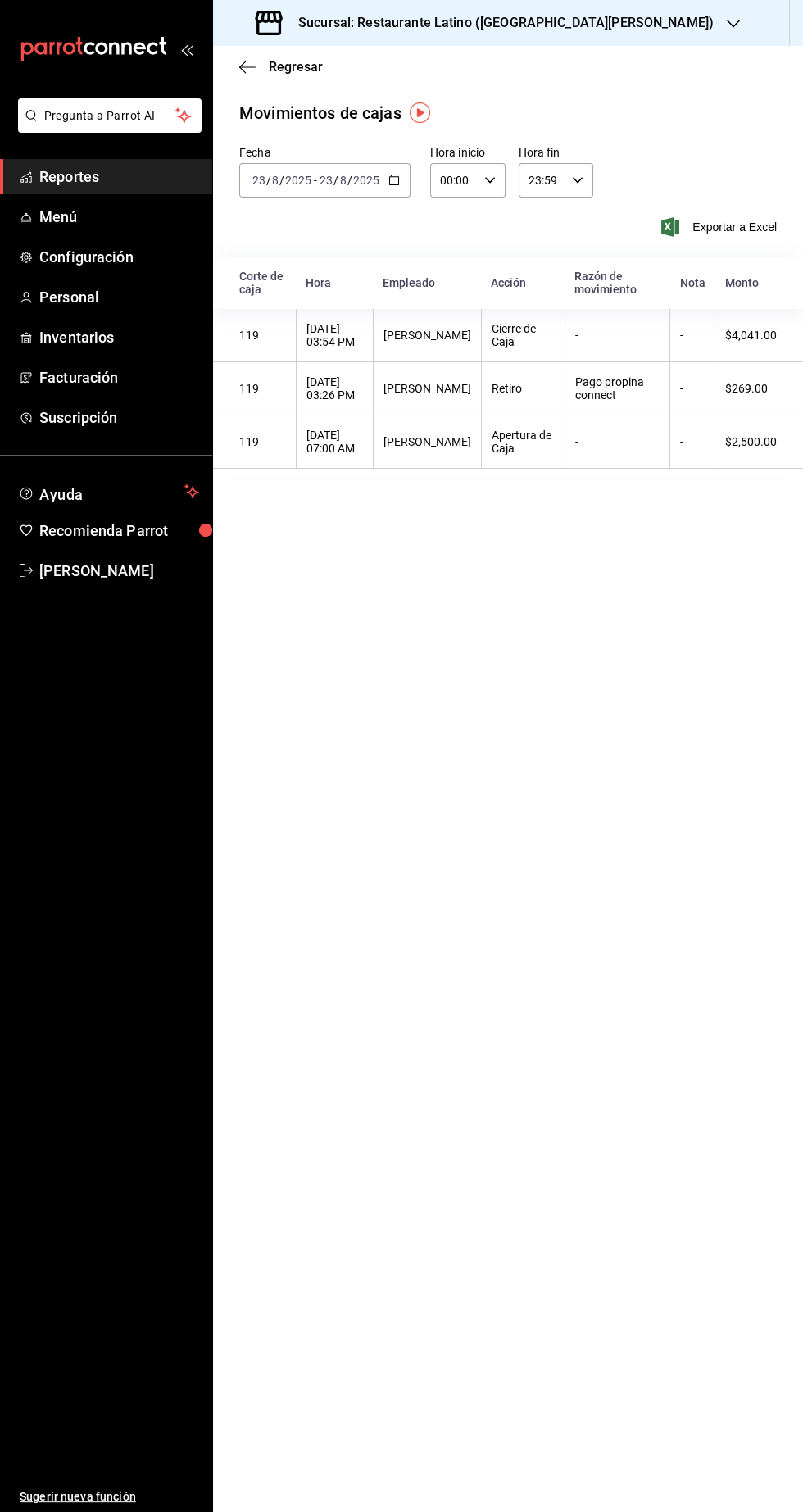
click at [141, 173] on span "Reportes" at bounding box center [119, 177] width 160 height 22
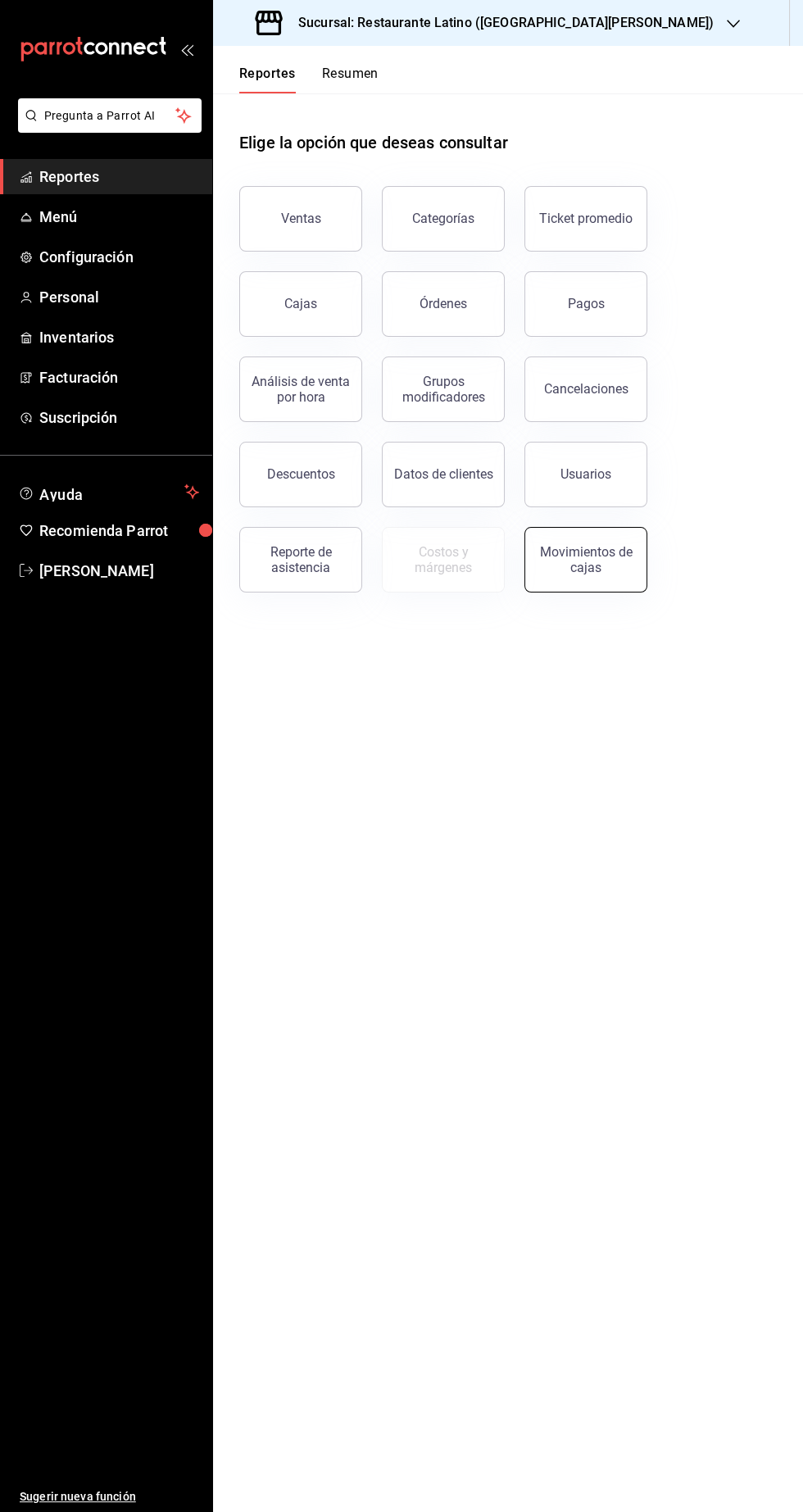
click at [586, 567] on div "Movimientos de cajas" at bounding box center [585, 559] width 101 height 31
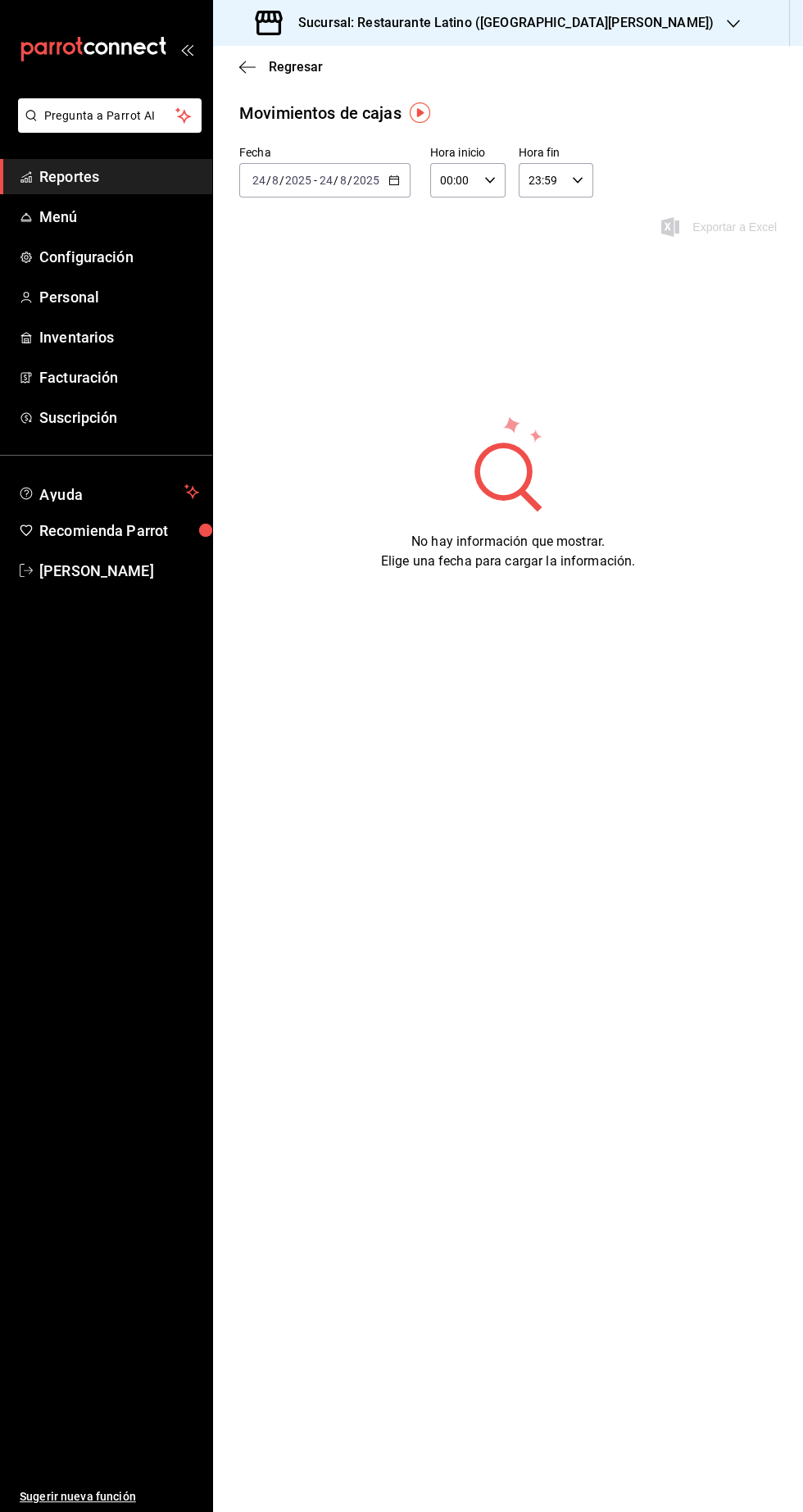
click at [341, 185] on input "8" at bounding box center [344, 181] width 8 height 14
click at [296, 232] on span "Hoy" at bounding box center [317, 230] width 127 height 17
click at [726, 24] on icon "button" at bounding box center [733, 24] width 14 height 14
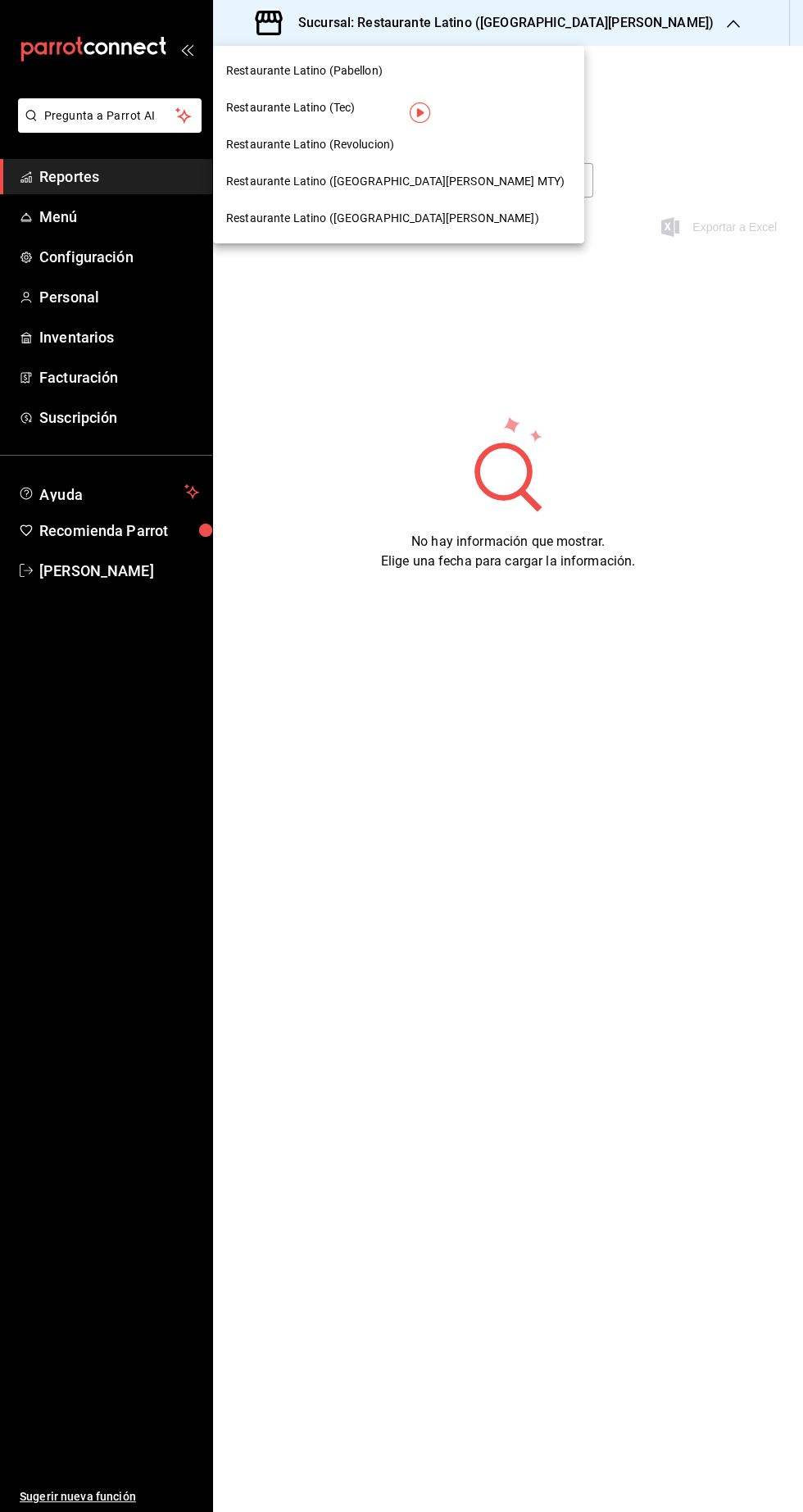
click at [377, 184] on span "Restaurante Latino (San Jeronimo MTY)" at bounding box center [395, 182] width 339 height 17
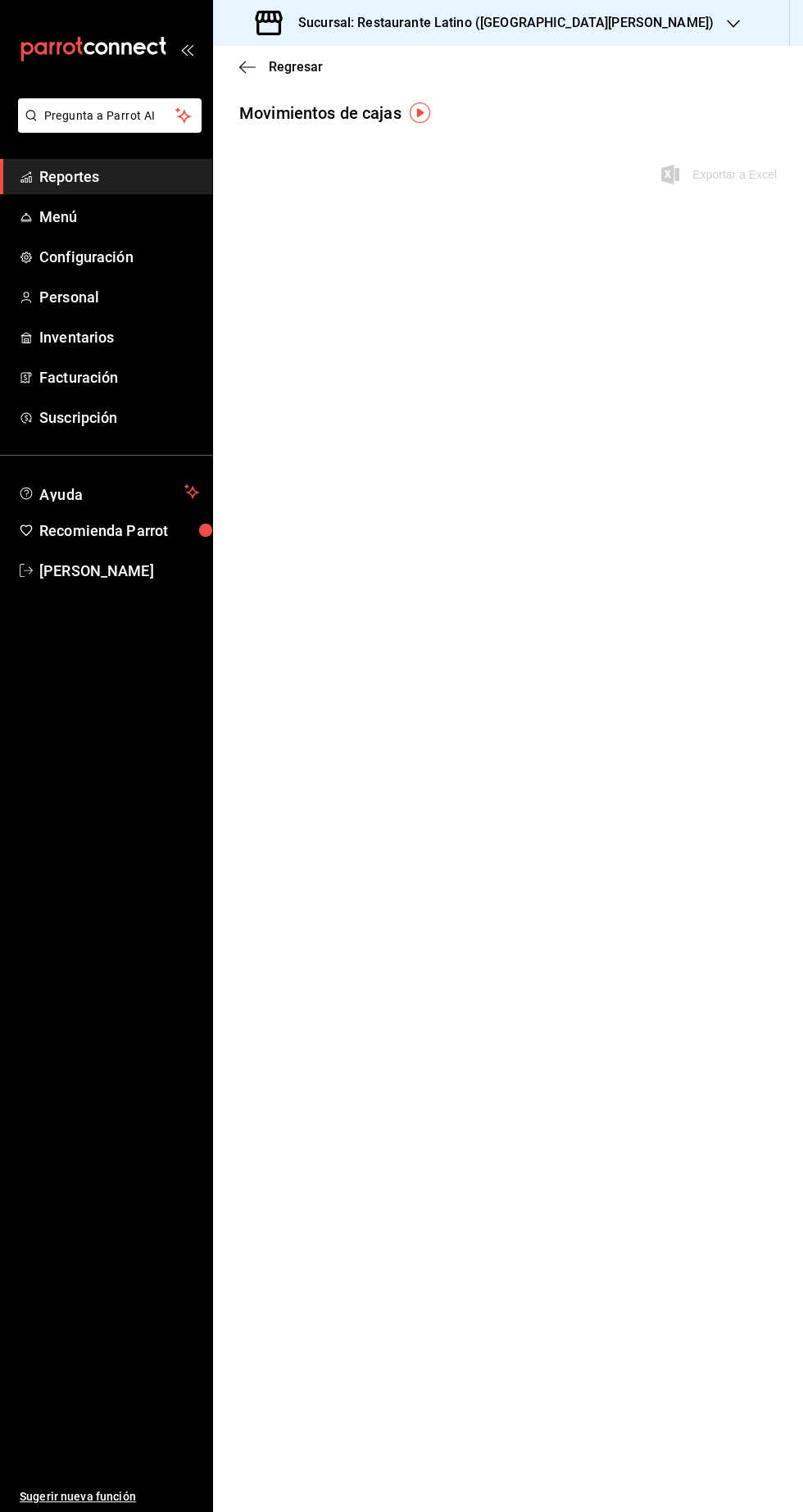
click at [108, 180] on span "Reportes" at bounding box center [119, 177] width 160 height 22
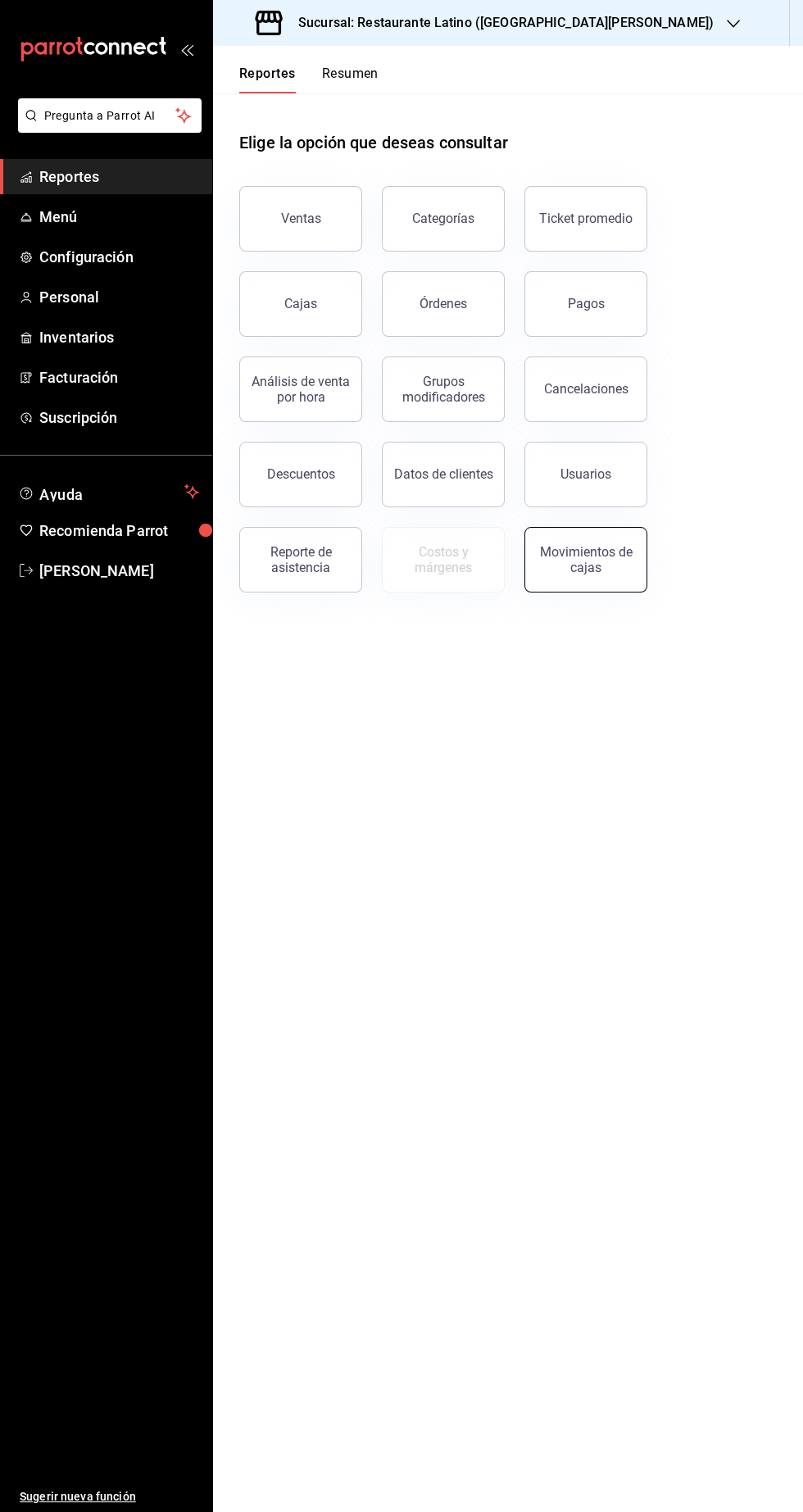
click at [603, 564] on div "Movimientos de cajas" at bounding box center [585, 559] width 101 height 31
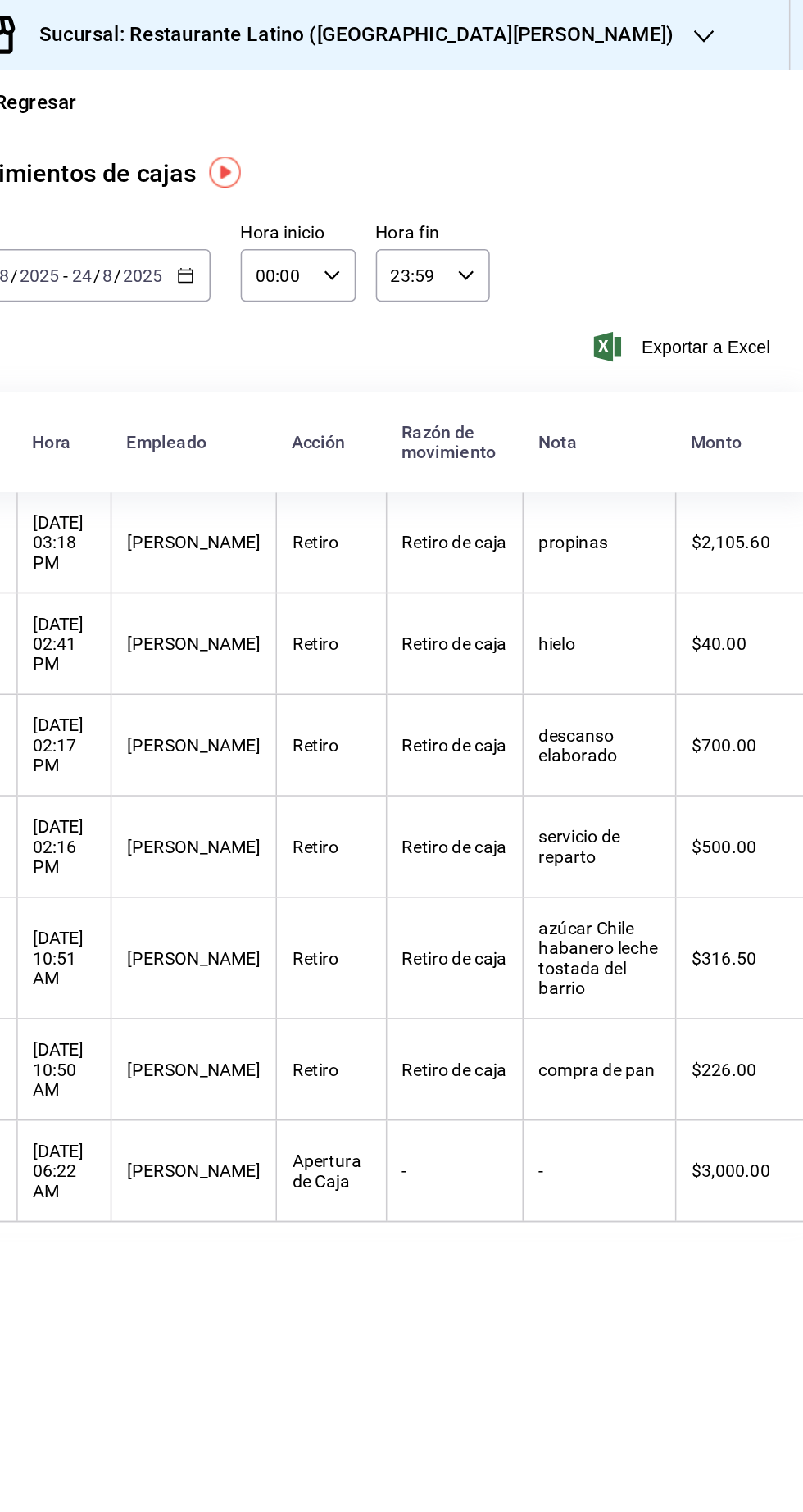
click at [75, 174] on span "Reportes" at bounding box center [119, 177] width 160 height 22
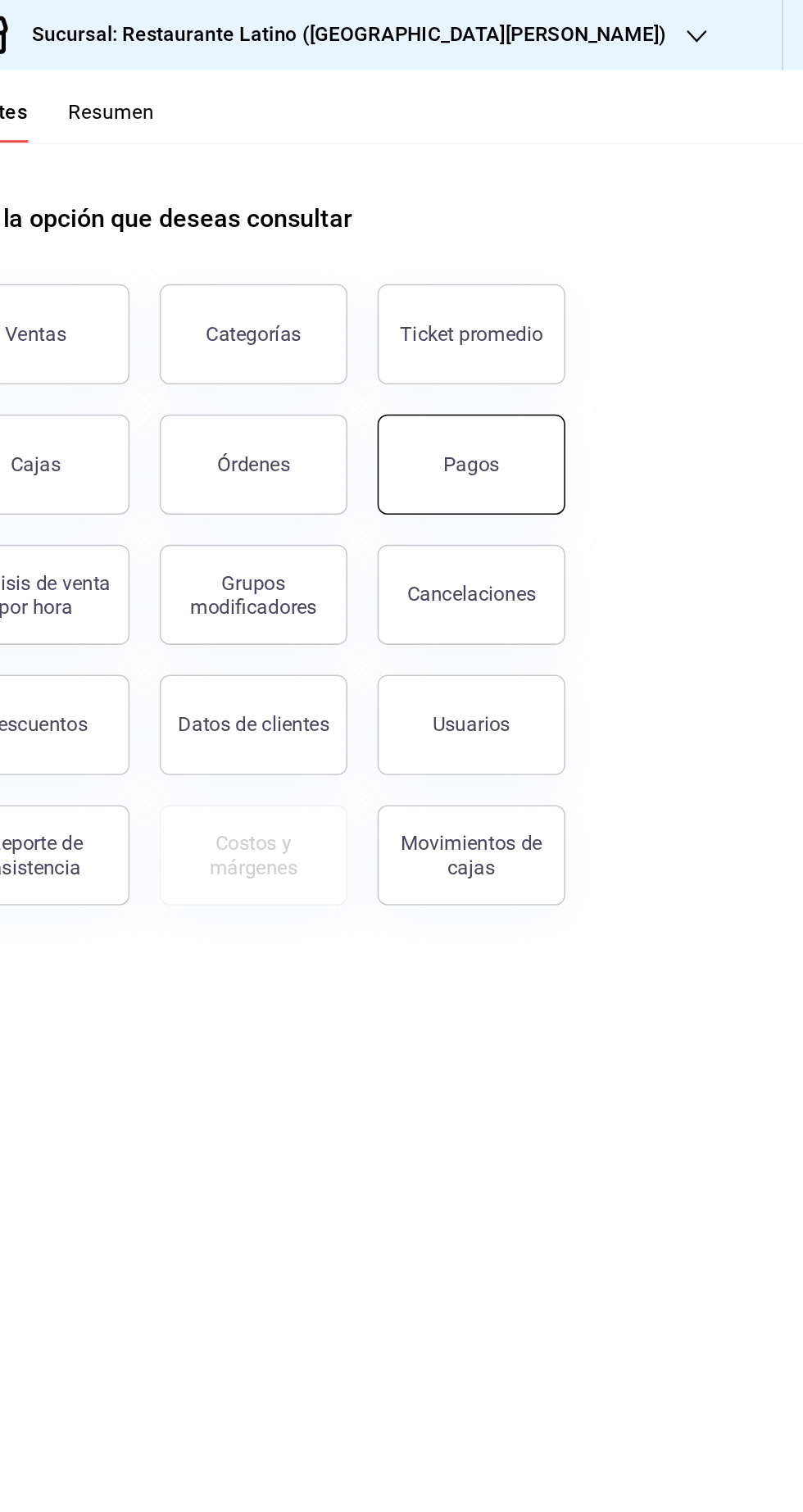
click at [554, 311] on button "Pagos" at bounding box center [586, 304] width 123 height 66
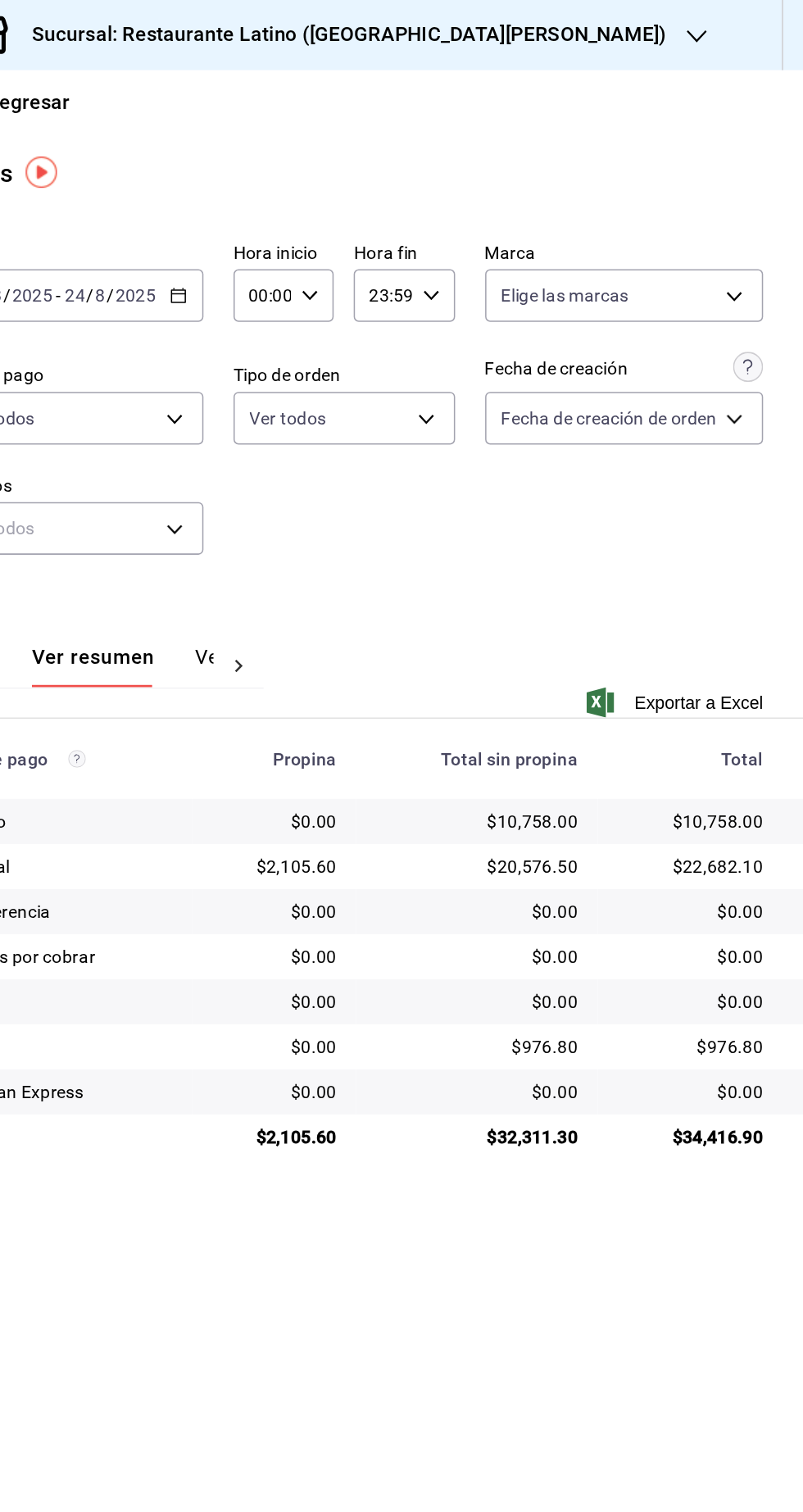
click at [296, 710] on div "American Express" at bounding box center [314, 714] width 150 height 16
